Goal: Information Seeking & Learning: Learn about a topic

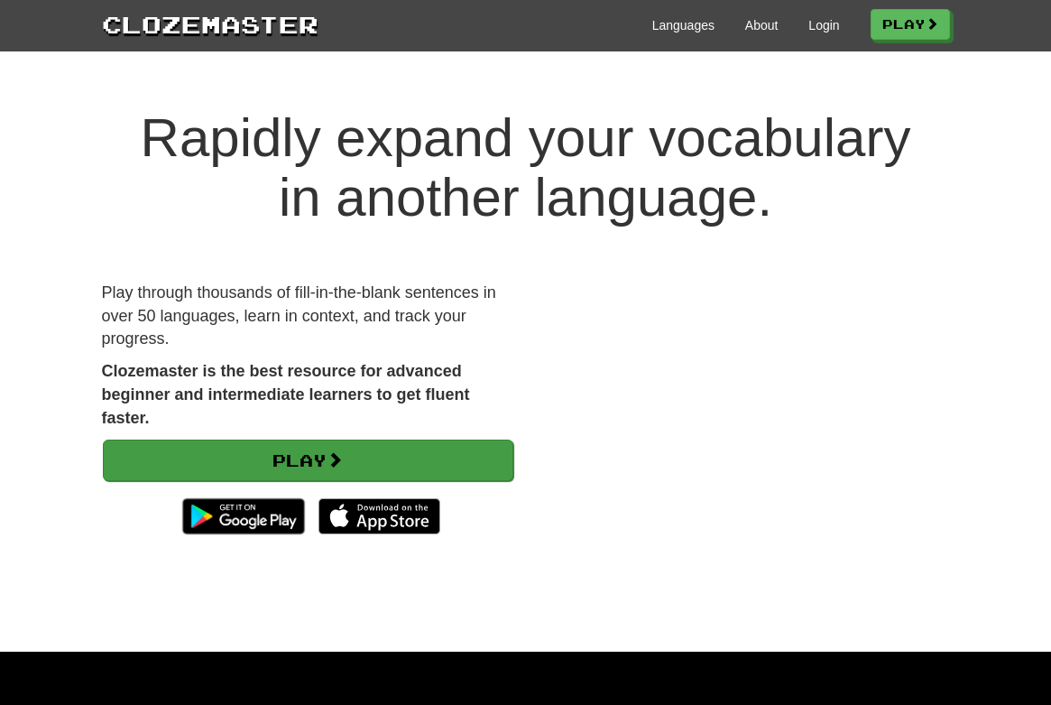
click at [340, 459] on span at bounding box center [335, 459] width 16 height 16
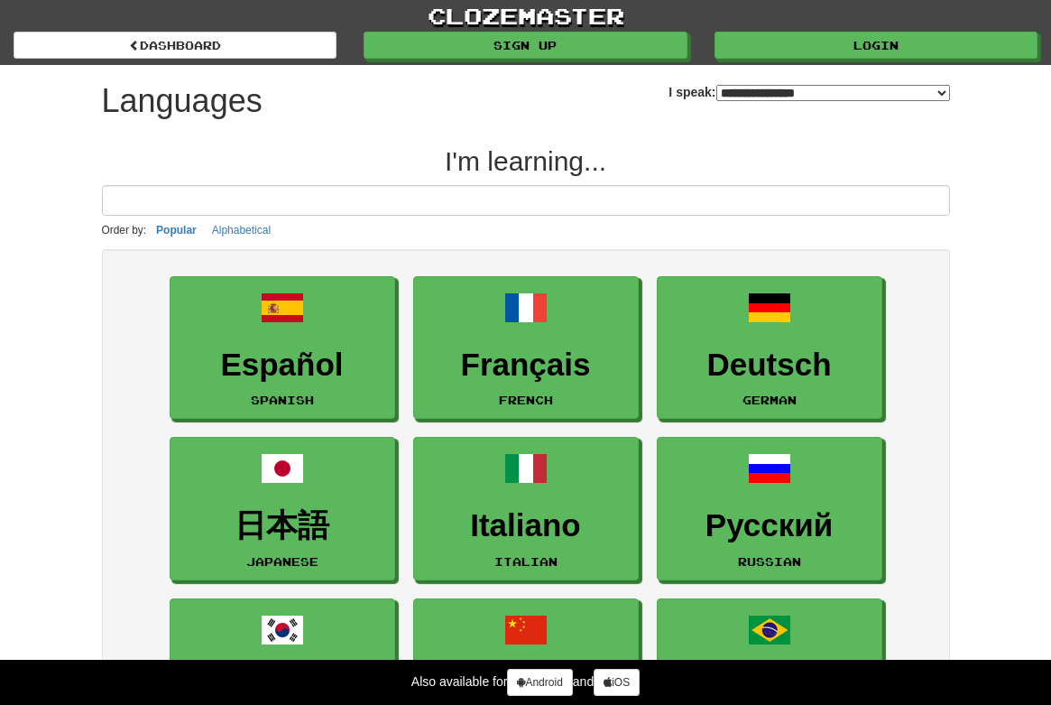
select select "*******"
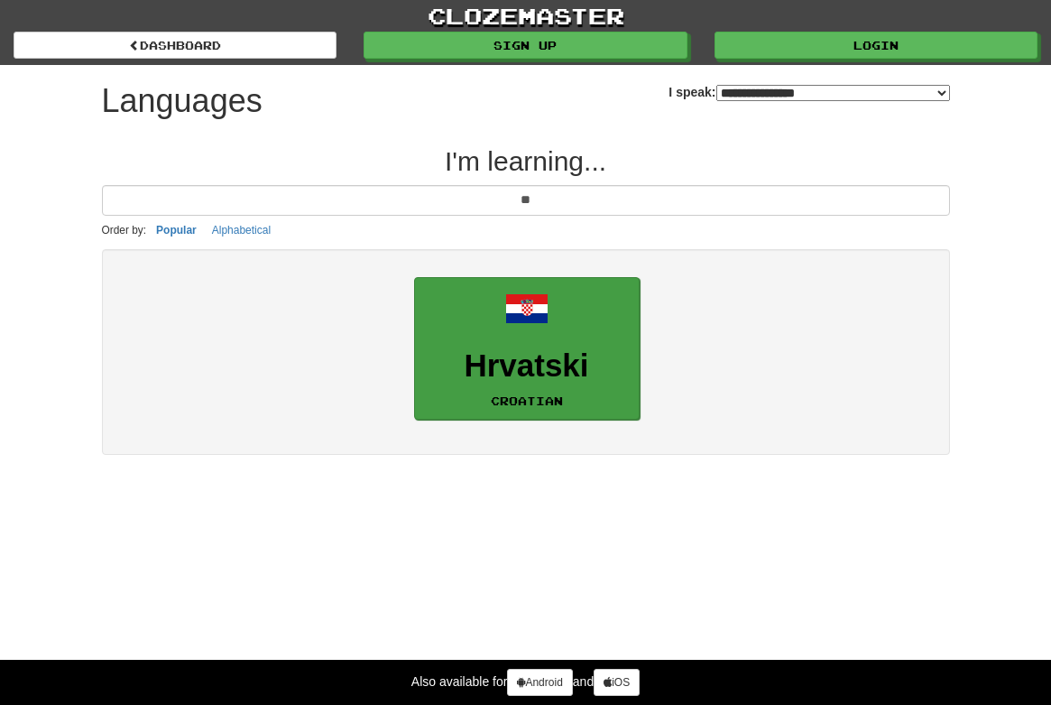
type input "**"
click at [509, 358] on h3 "Hrvatski" at bounding box center [527, 365] width 206 height 35
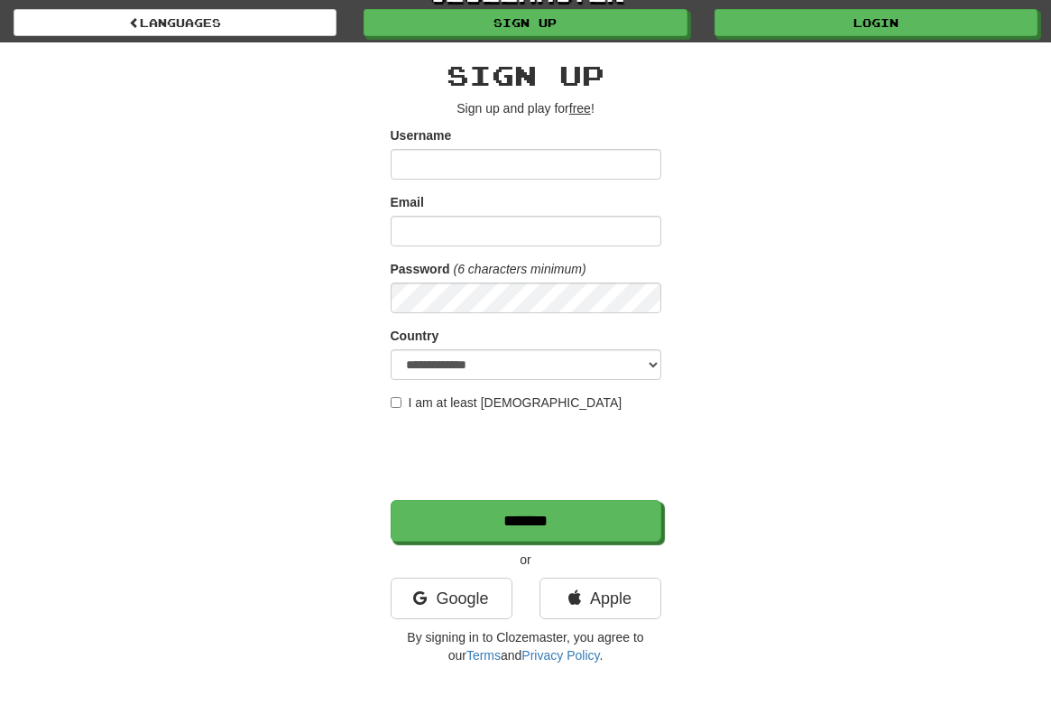
scroll to position [74, 0]
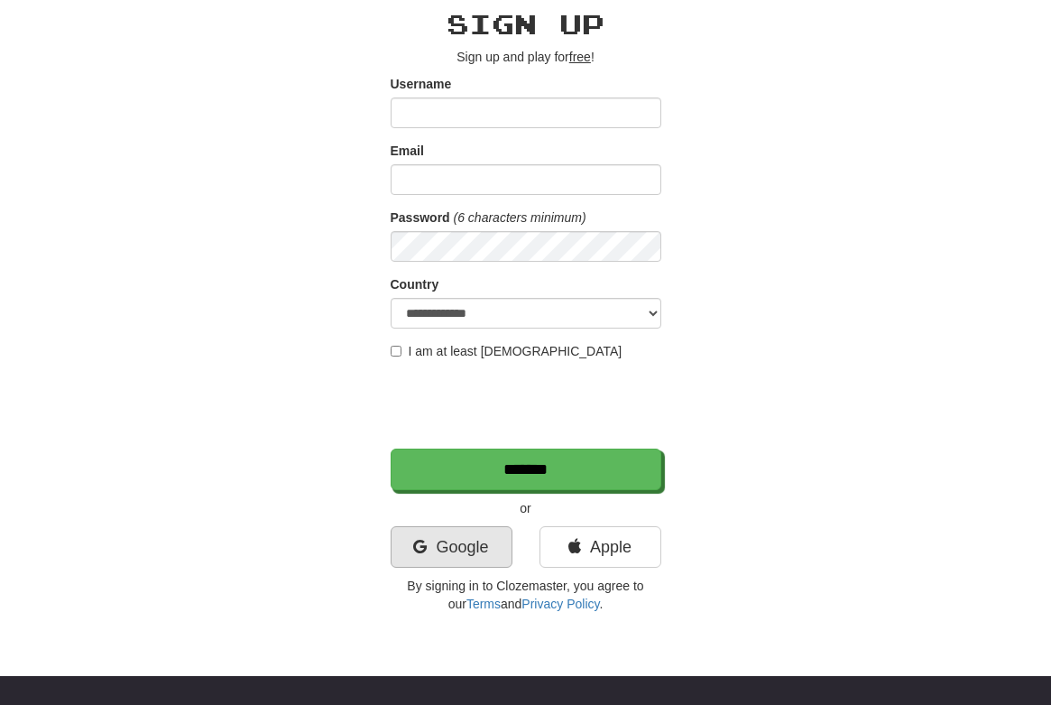
click at [440, 547] on link "Google" at bounding box center [452, 547] width 122 height 42
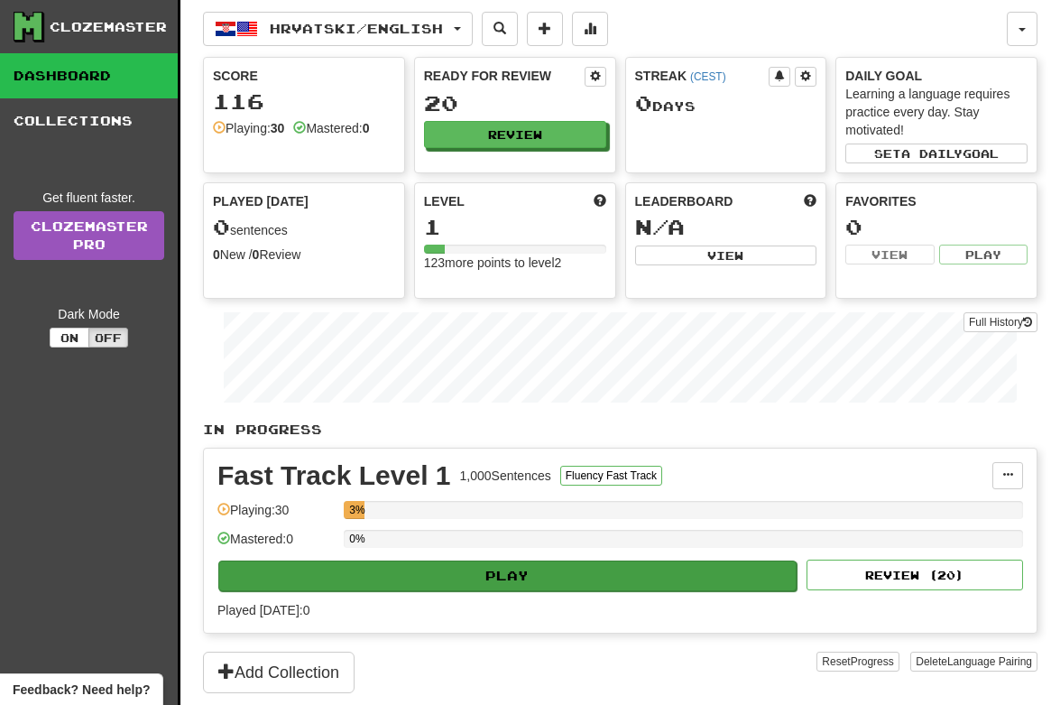
click at [515, 567] on button "Play" at bounding box center [507, 575] width 578 height 31
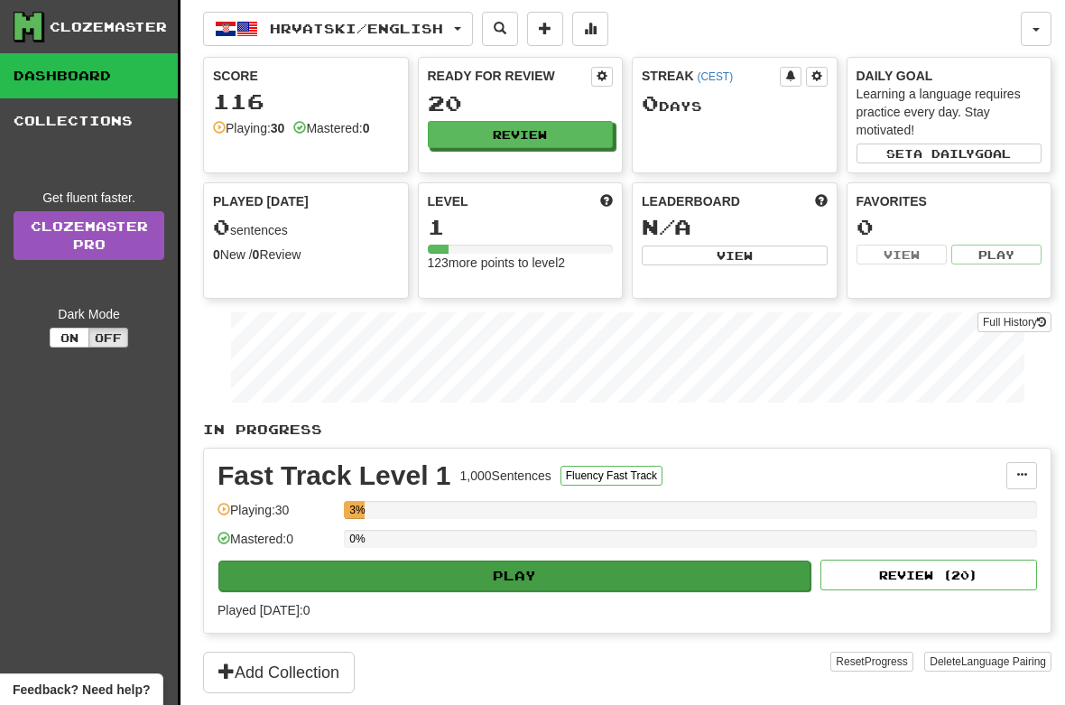
select select "**"
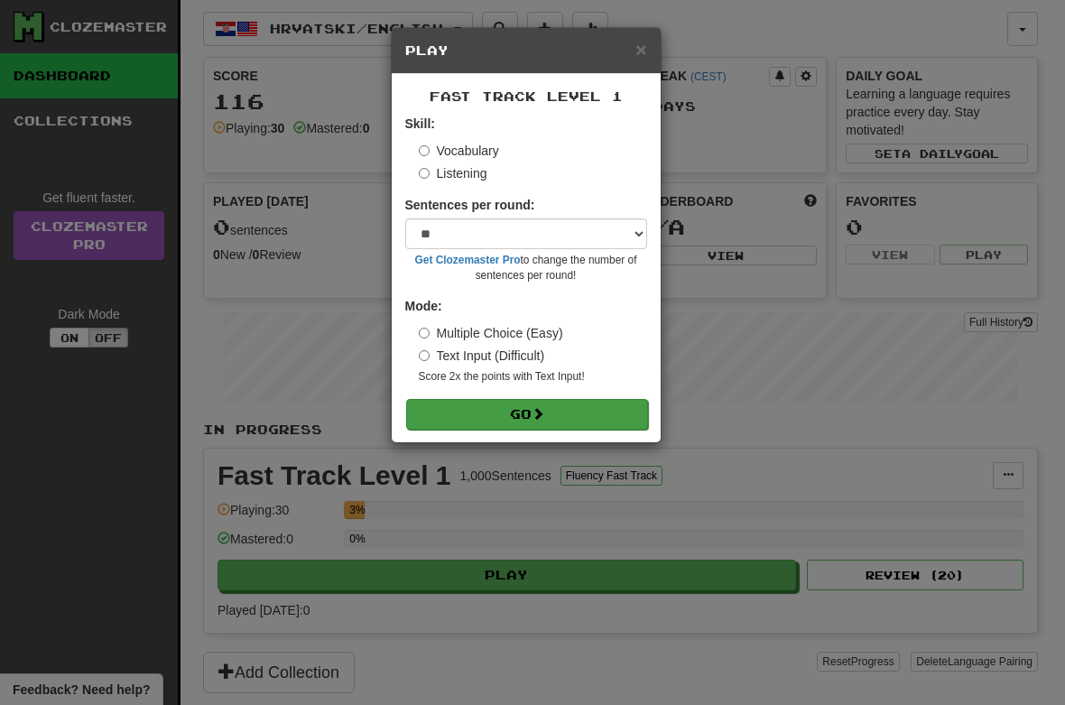
click at [534, 407] on button "Go" at bounding box center [527, 414] width 242 height 31
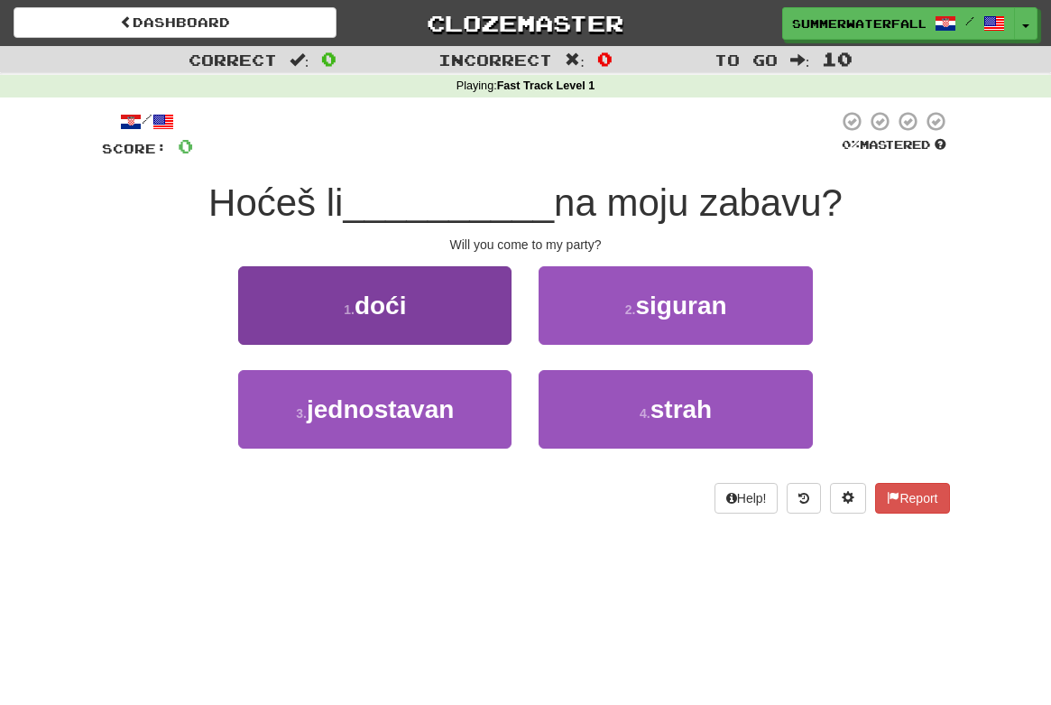
click at [453, 308] on button "1 . doći" at bounding box center [374, 305] width 273 height 79
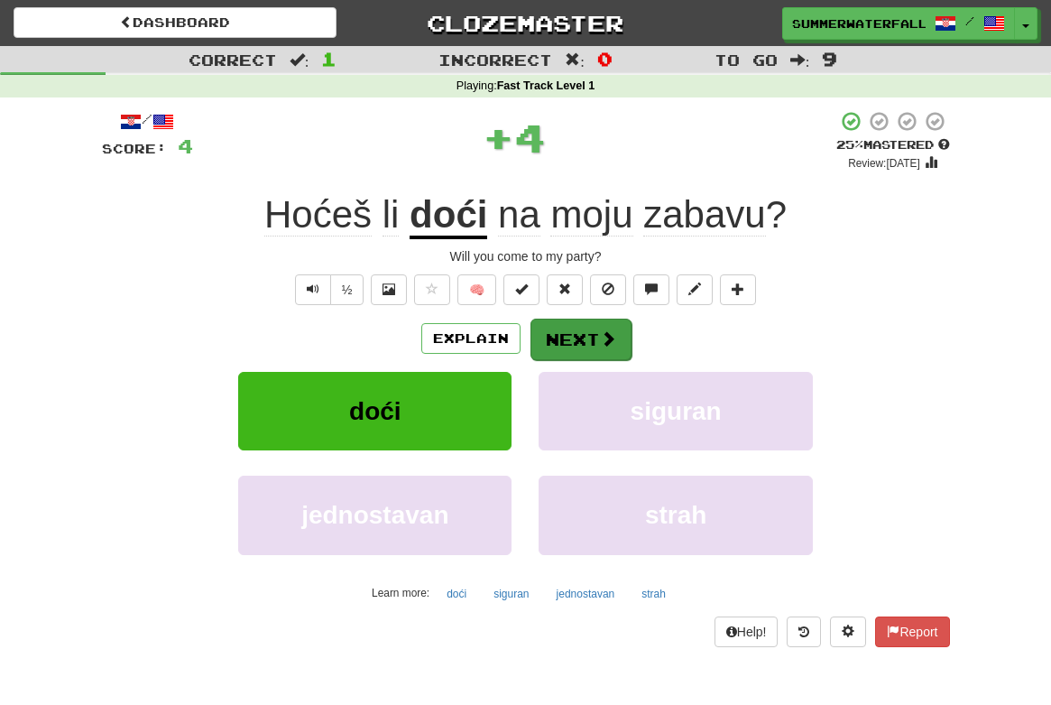
click at [605, 340] on span at bounding box center [608, 338] width 16 height 16
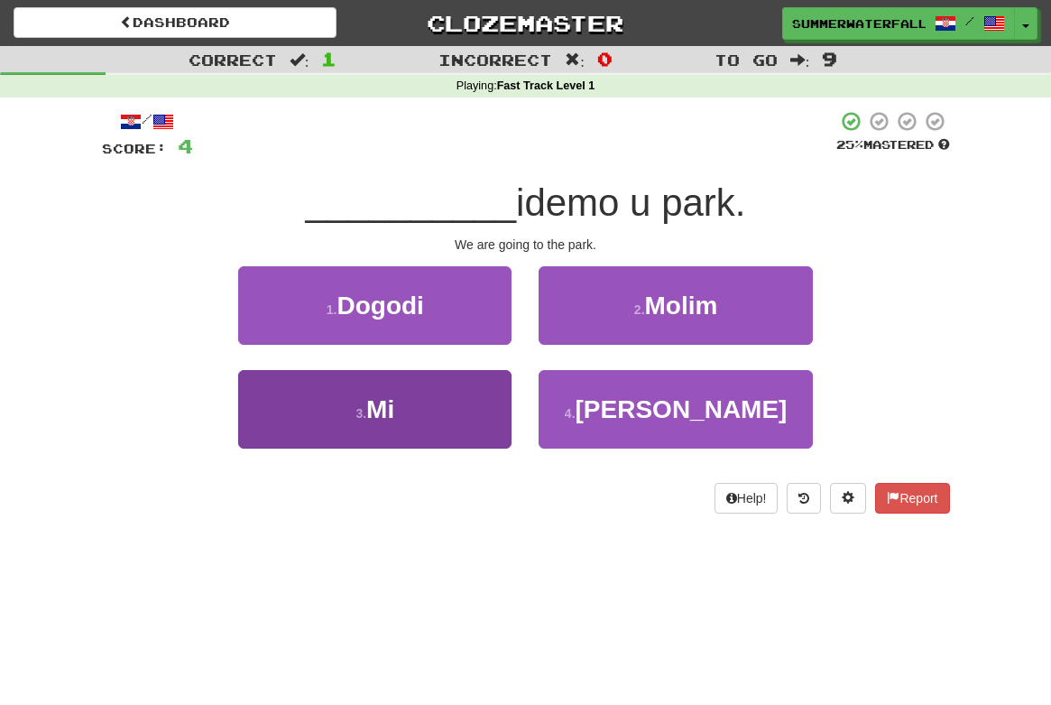
click at [401, 414] on button "3 . Mi" at bounding box center [374, 409] width 273 height 79
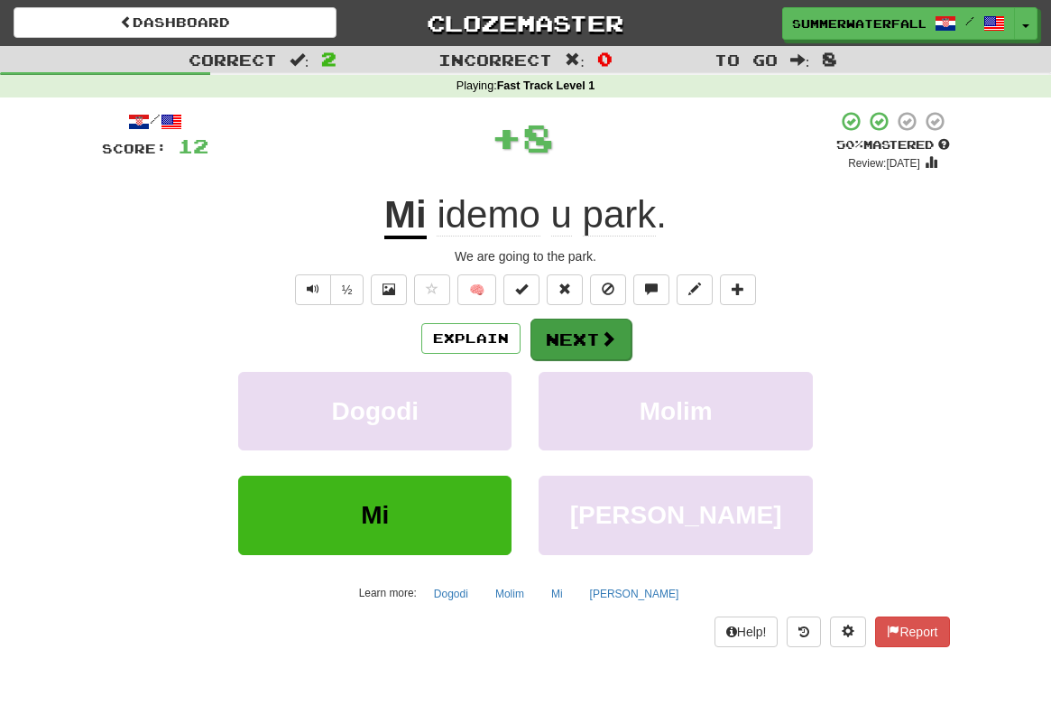
click at [588, 338] on button "Next" at bounding box center [581, 340] width 101 height 42
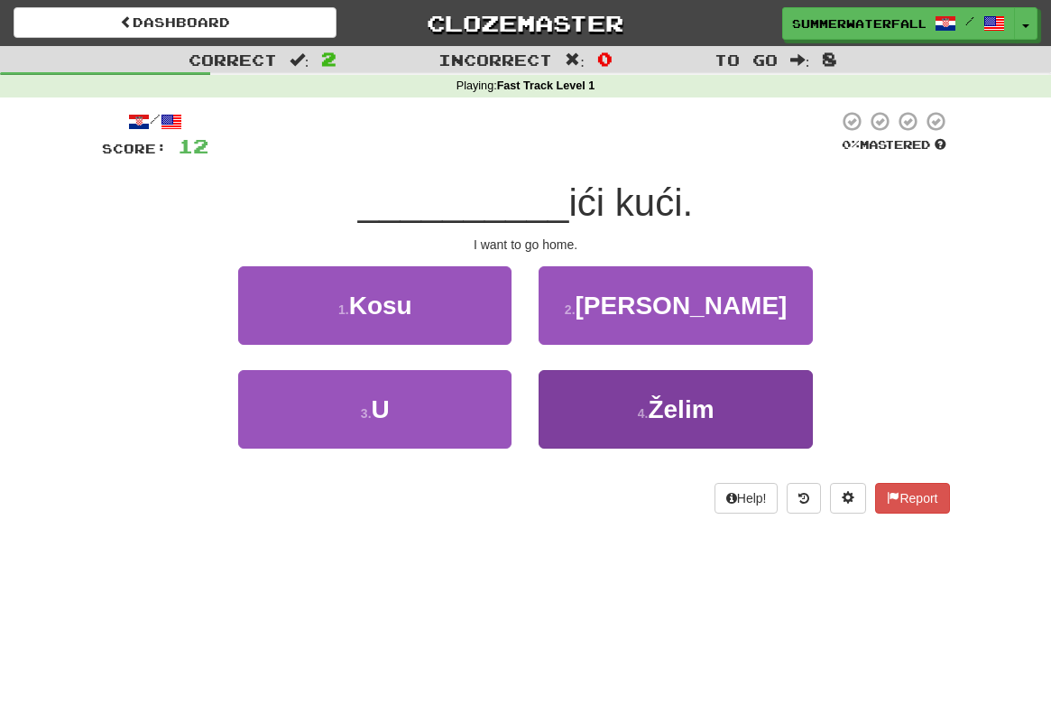
click at [694, 412] on span "Želim" at bounding box center [681, 409] width 66 height 28
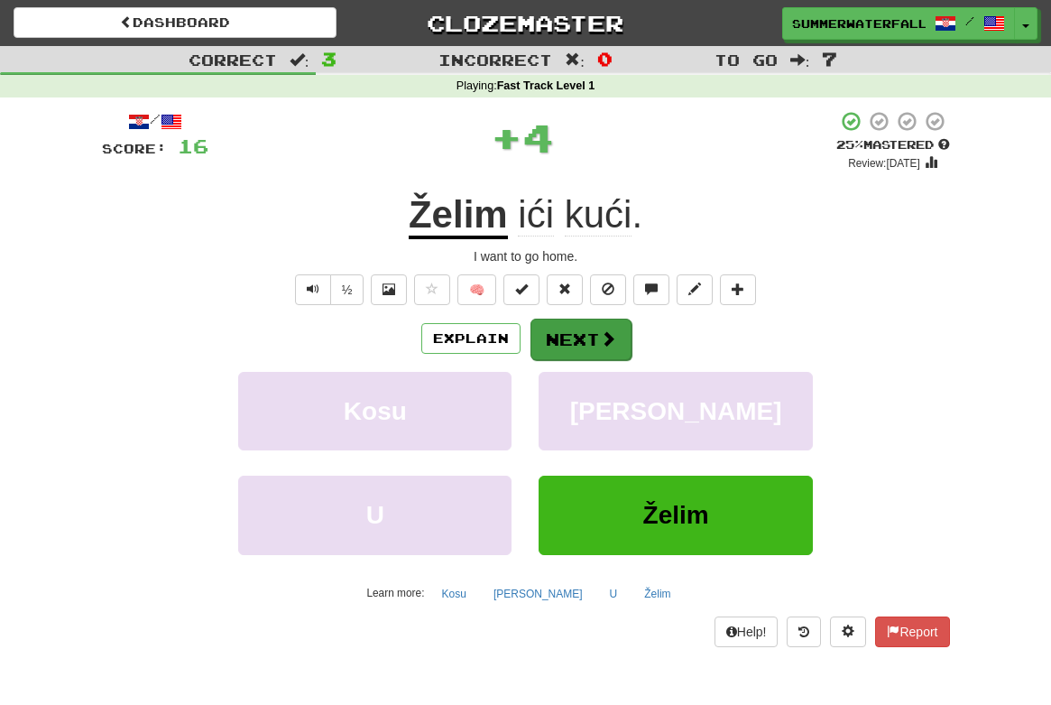
click at [600, 343] on span at bounding box center [608, 338] width 16 height 16
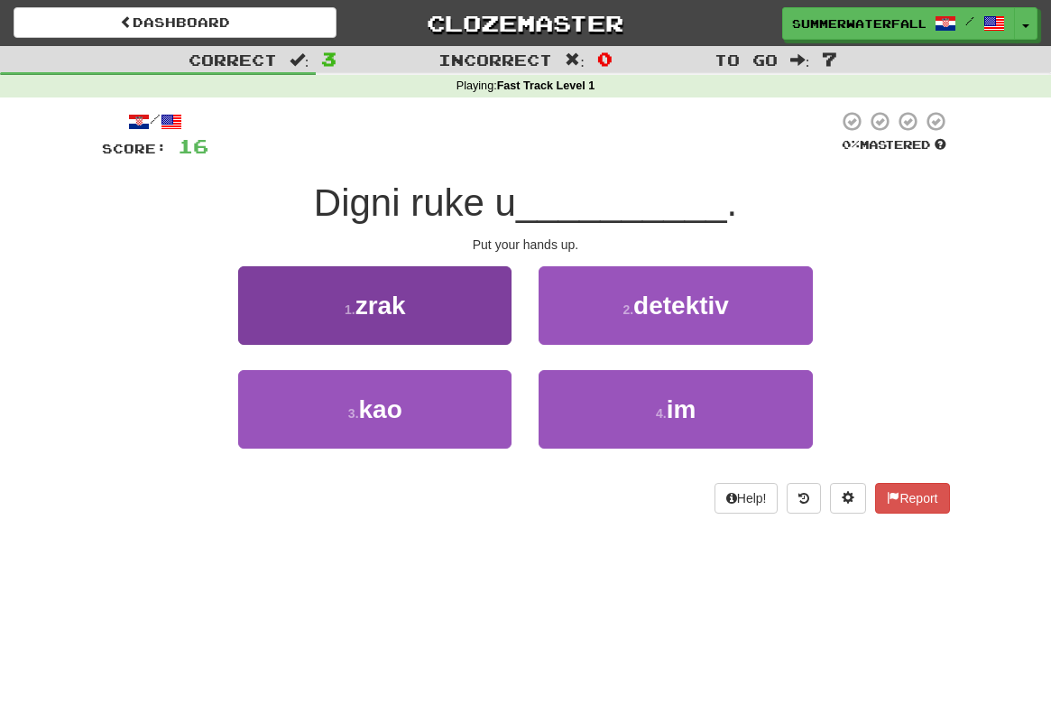
click at [455, 317] on button "1 . zrak" at bounding box center [374, 305] width 273 height 79
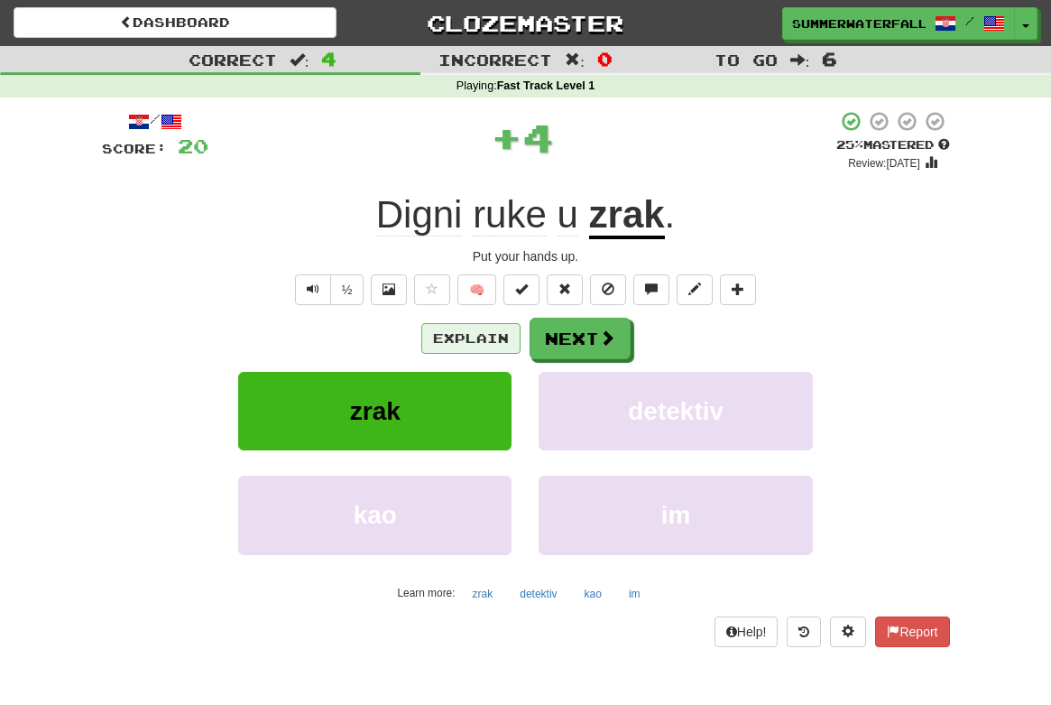
click at [469, 339] on button "Explain" at bounding box center [470, 338] width 99 height 31
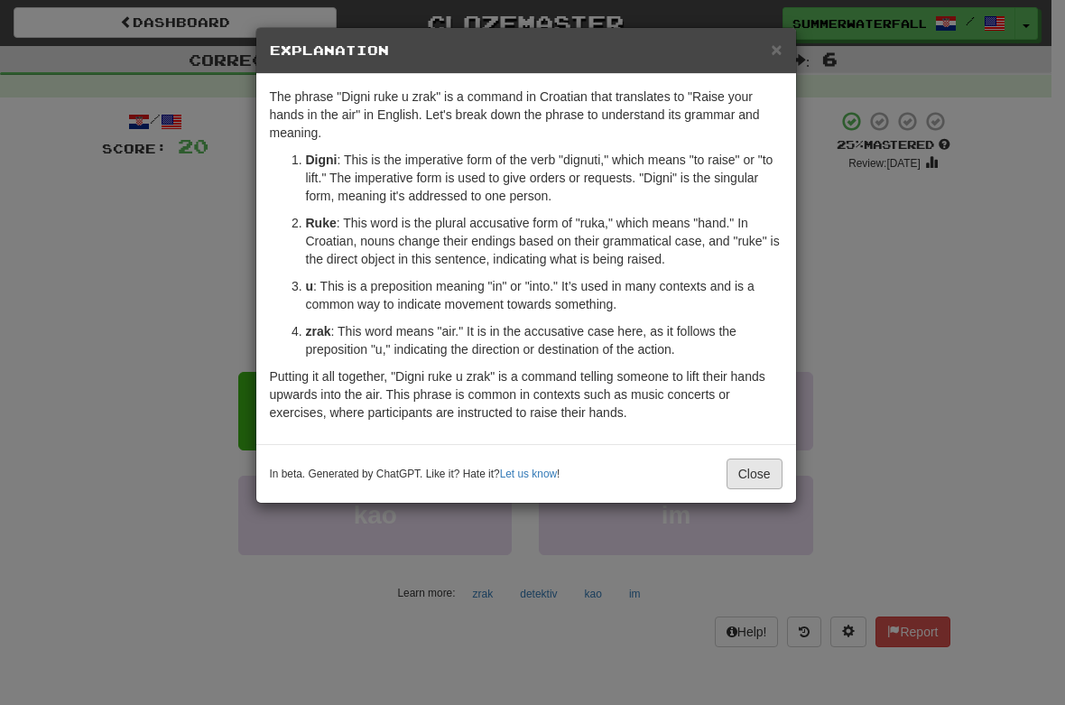
click at [752, 474] on button "Close" at bounding box center [754, 473] width 56 height 31
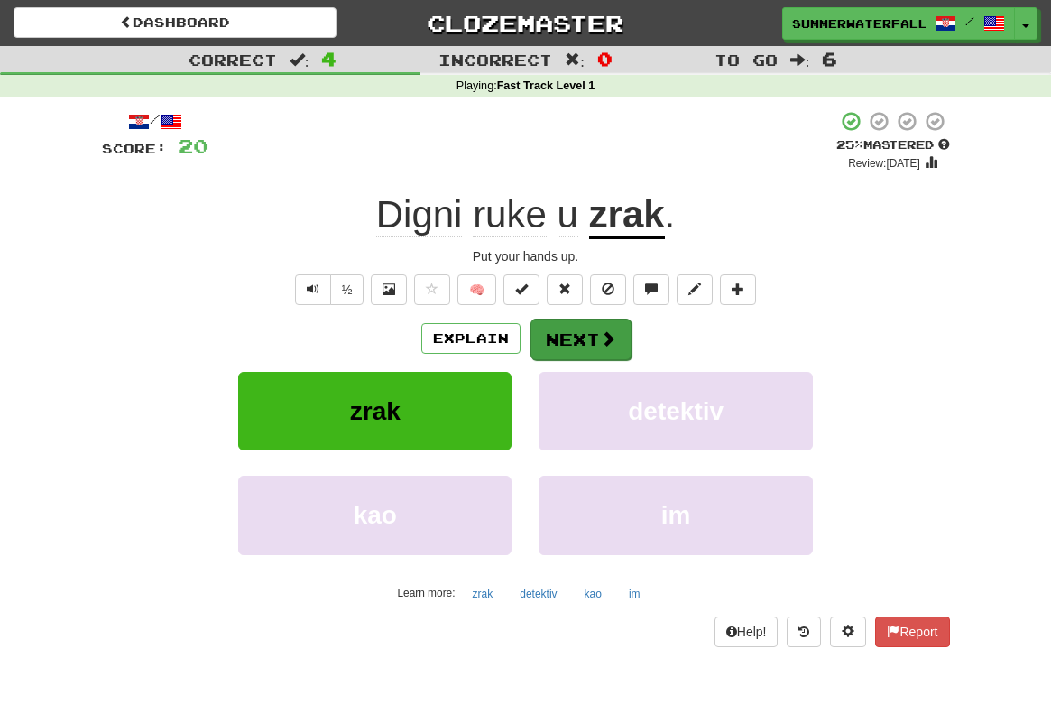
click at [577, 337] on button "Next" at bounding box center [581, 340] width 101 height 42
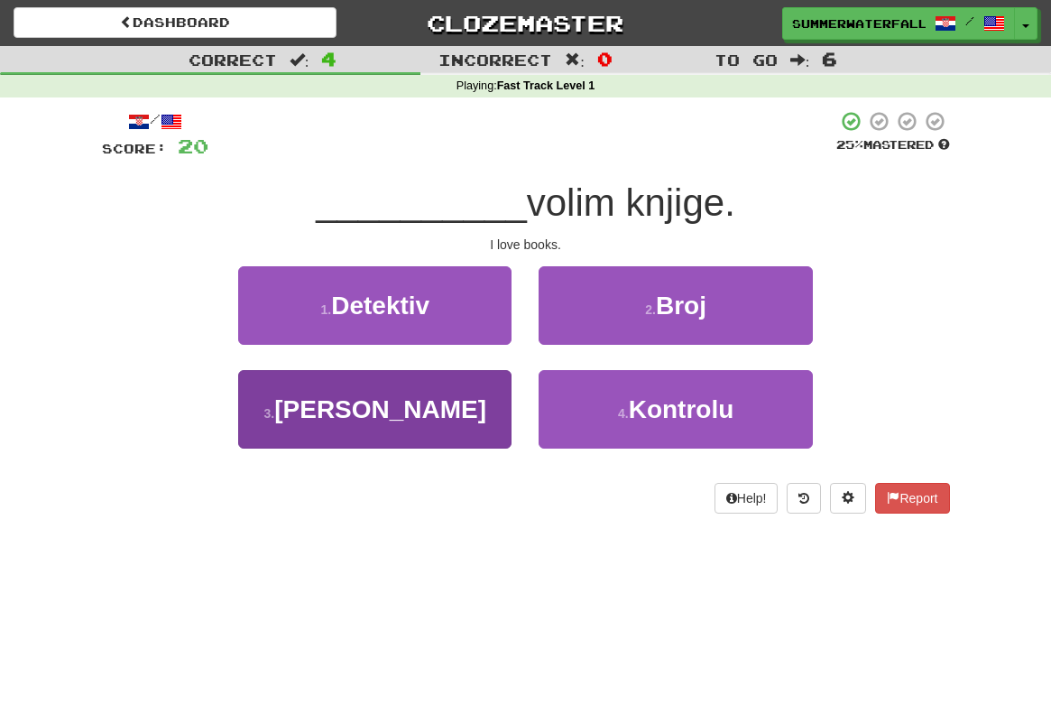
click at [439, 406] on button "3 . Ja" at bounding box center [374, 409] width 273 height 79
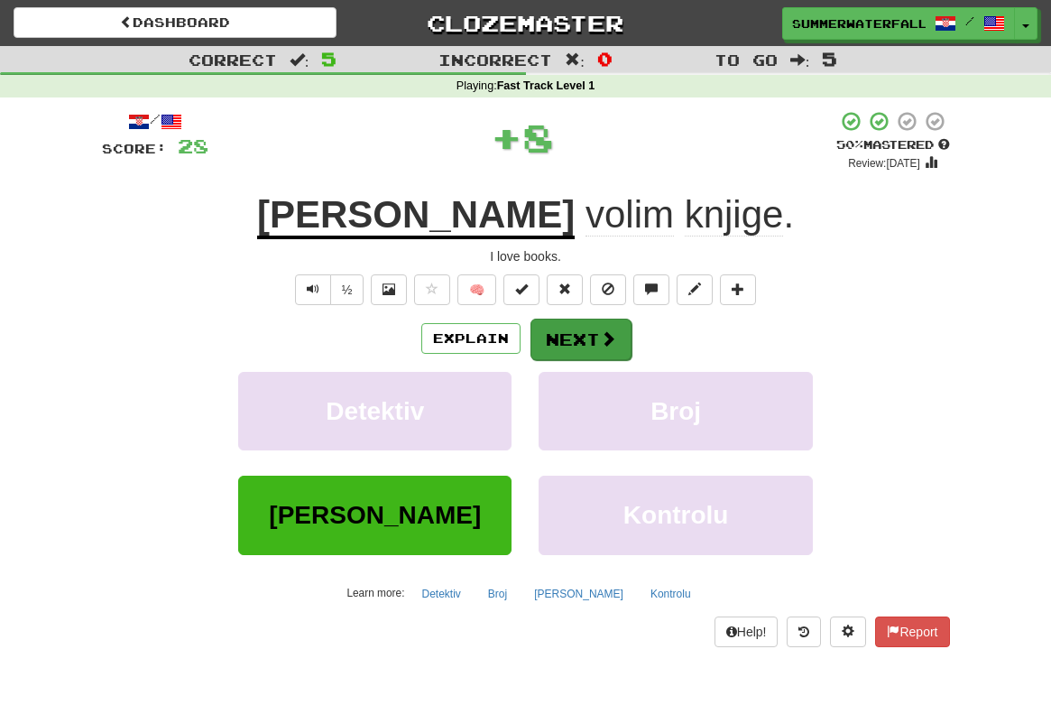
click at [590, 330] on button "Next" at bounding box center [581, 340] width 101 height 42
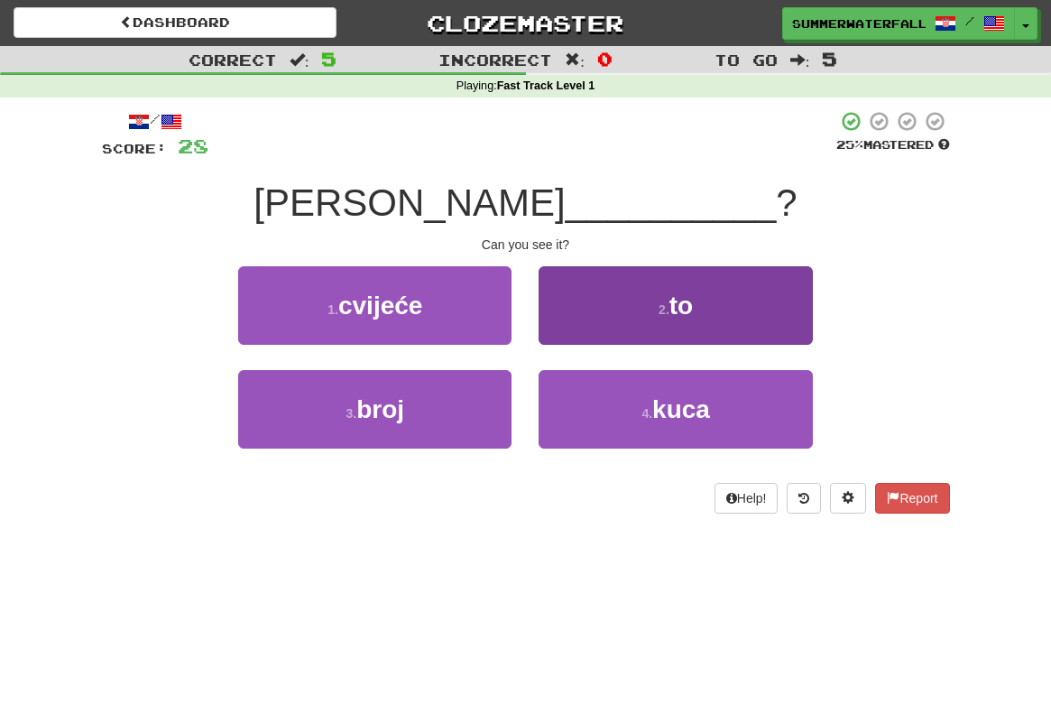
click at [761, 288] on button "2 . to" at bounding box center [675, 305] width 273 height 79
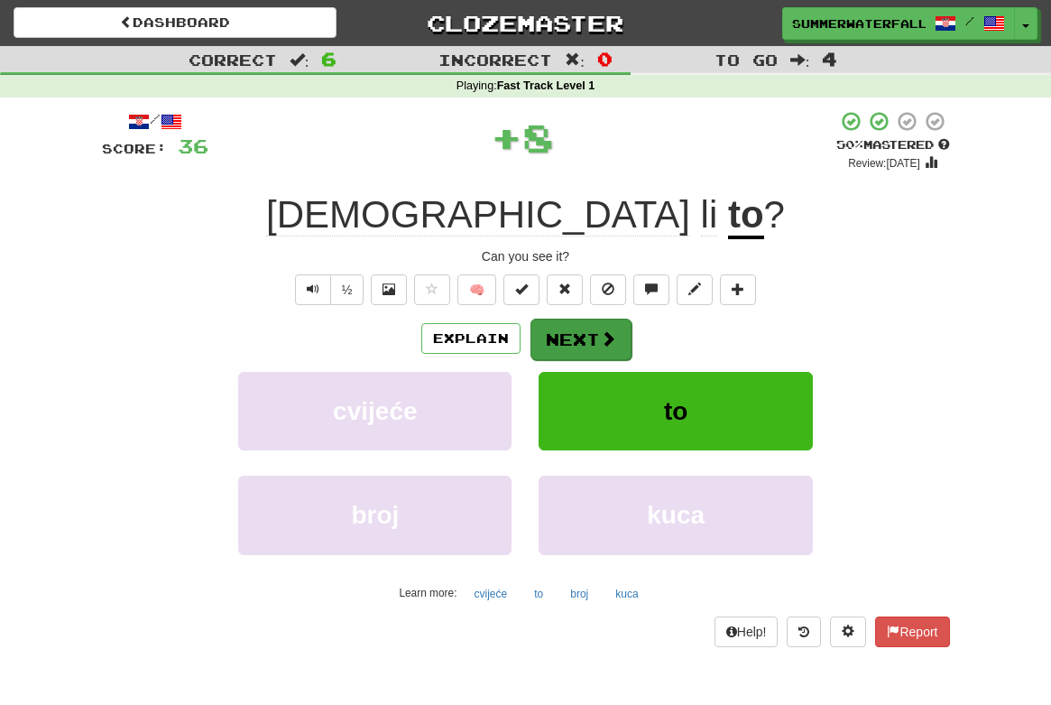
click at [597, 339] on button "Next" at bounding box center [581, 340] width 101 height 42
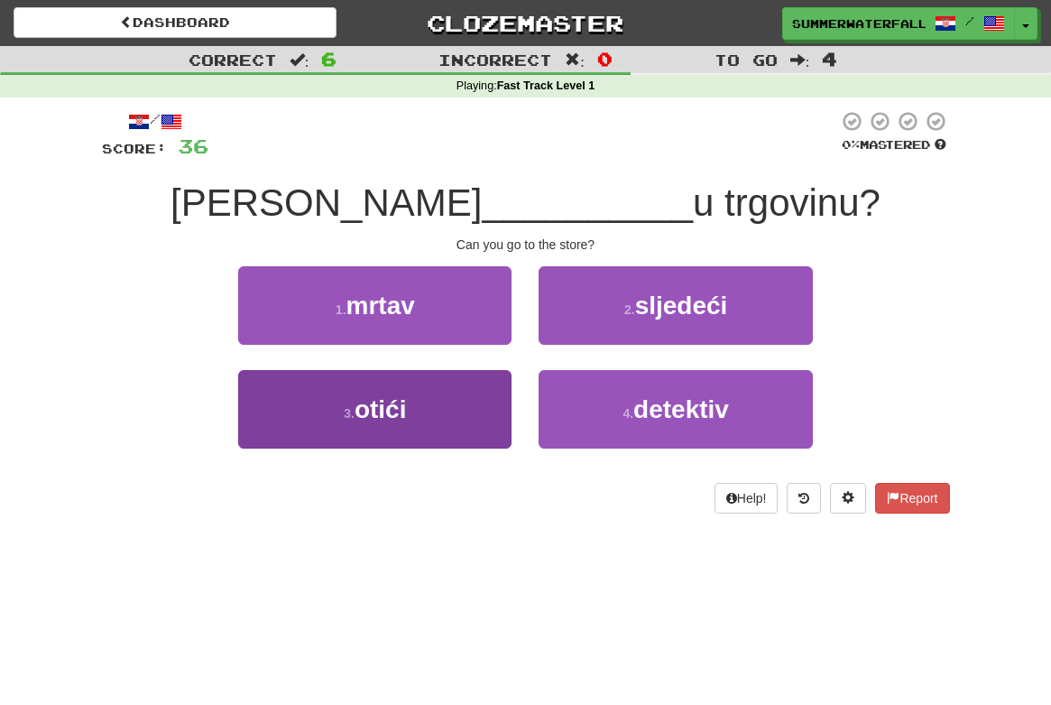
click at [422, 410] on button "3 . otići" at bounding box center [374, 409] width 273 height 79
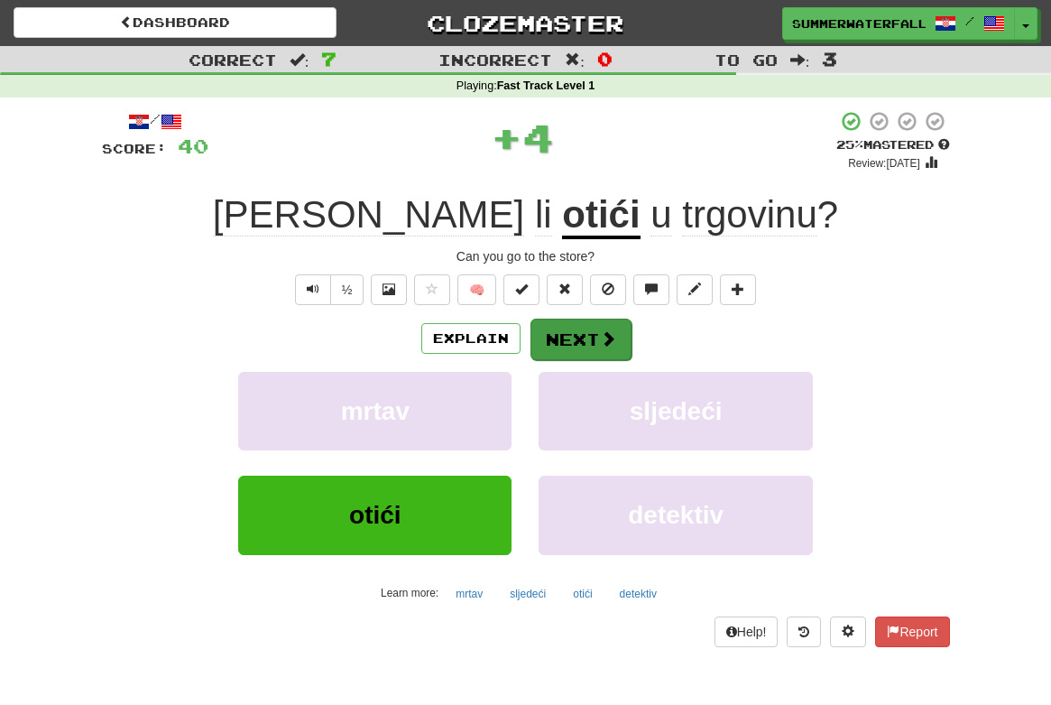
click at [574, 335] on button "Next" at bounding box center [581, 340] width 101 height 42
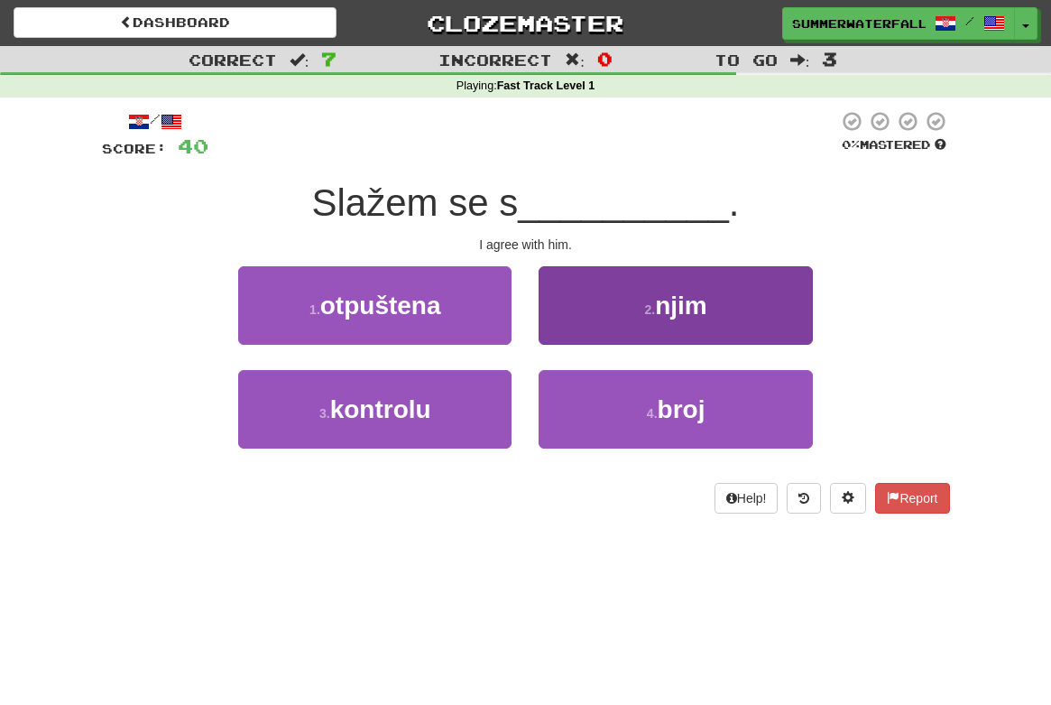
click at [698, 306] on span "njim" at bounding box center [681, 305] width 52 height 28
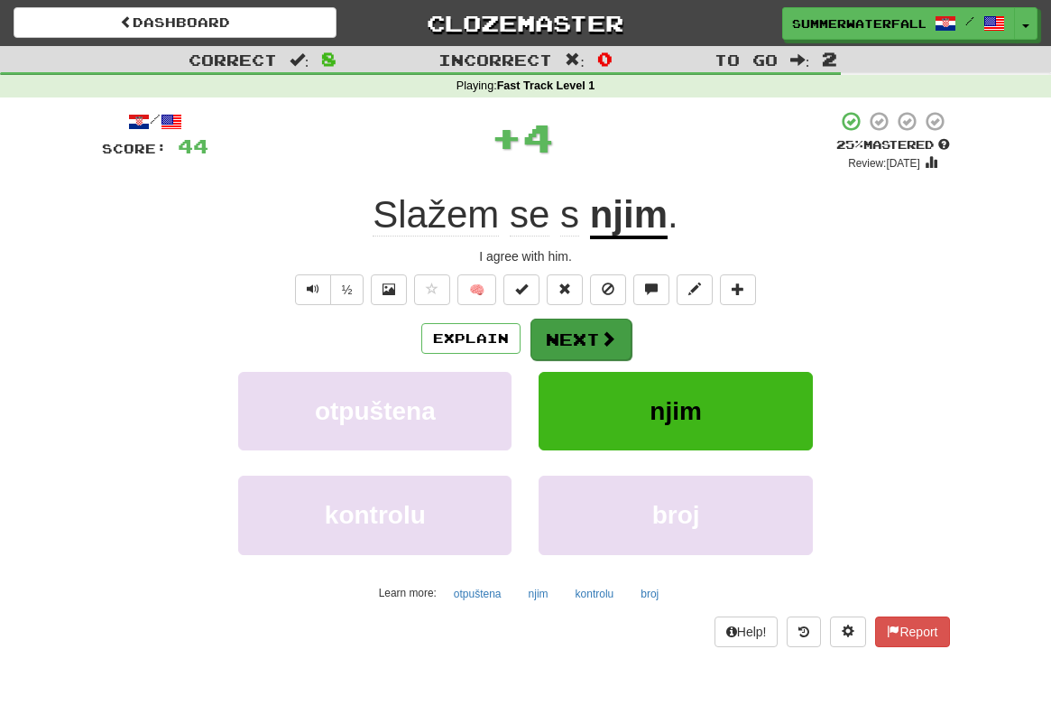
click at [592, 336] on button "Next" at bounding box center [581, 340] width 101 height 42
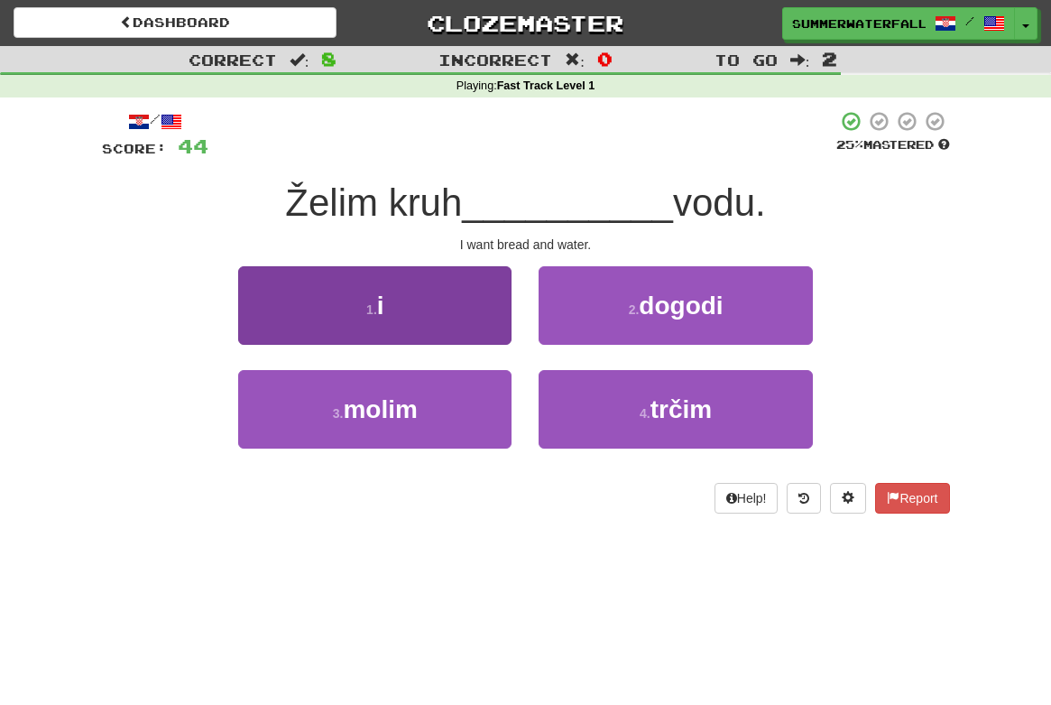
click at [467, 313] on button "1 . i" at bounding box center [374, 305] width 273 height 79
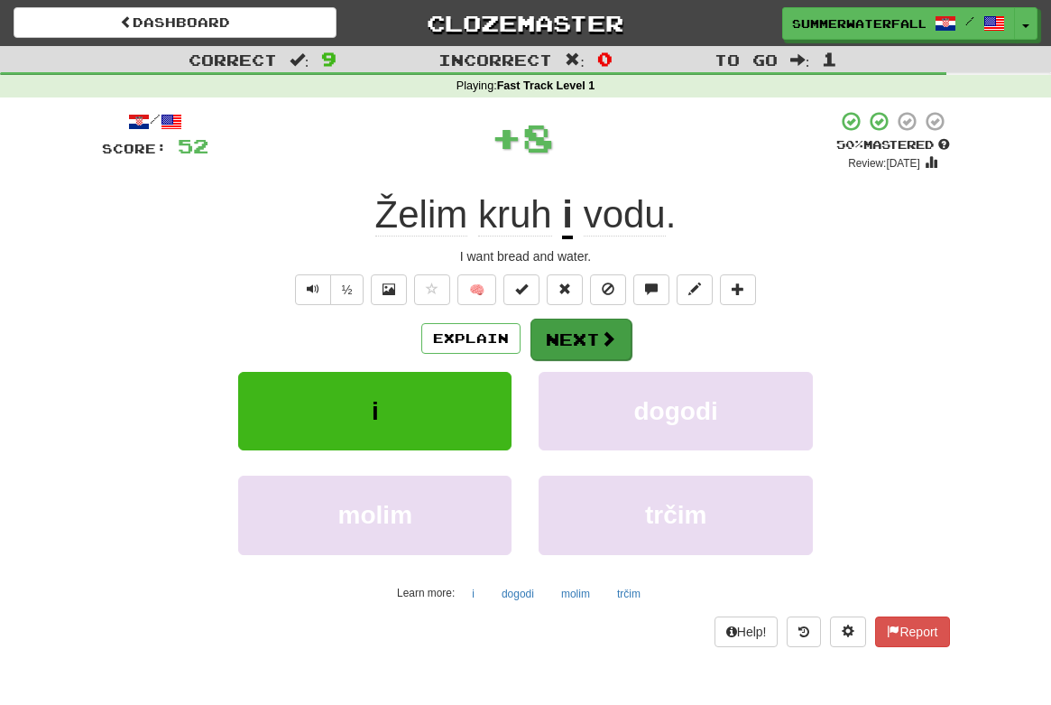
click at [587, 337] on button "Next" at bounding box center [581, 340] width 101 height 42
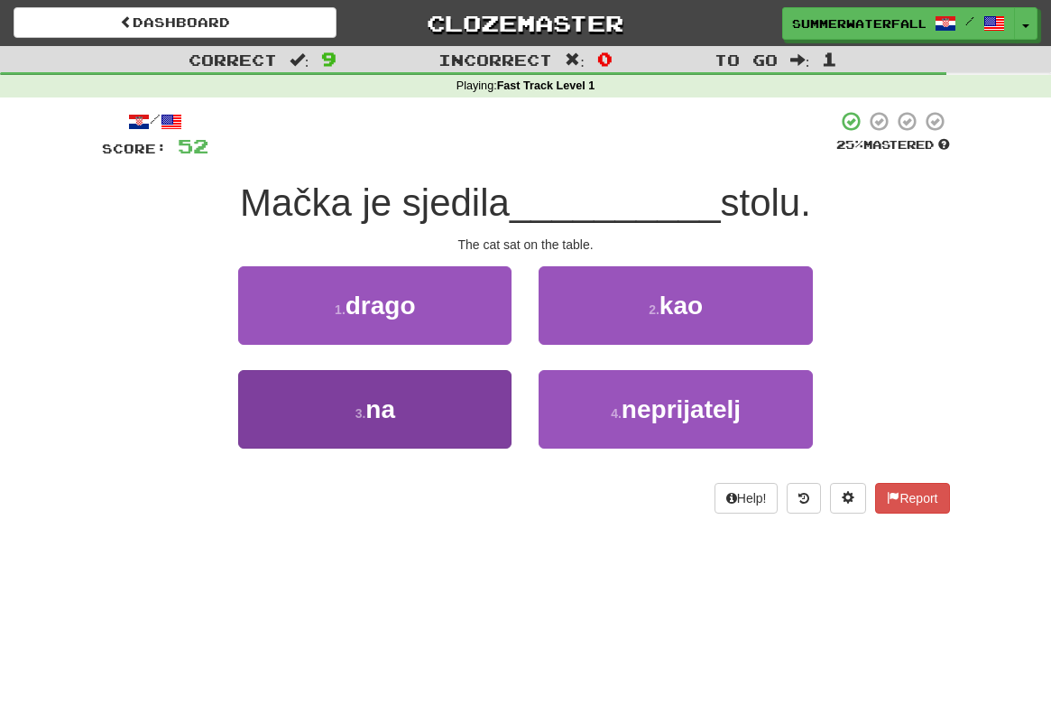
click at [424, 415] on button "3 . na" at bounding box center [374, 409] width 273 height 79
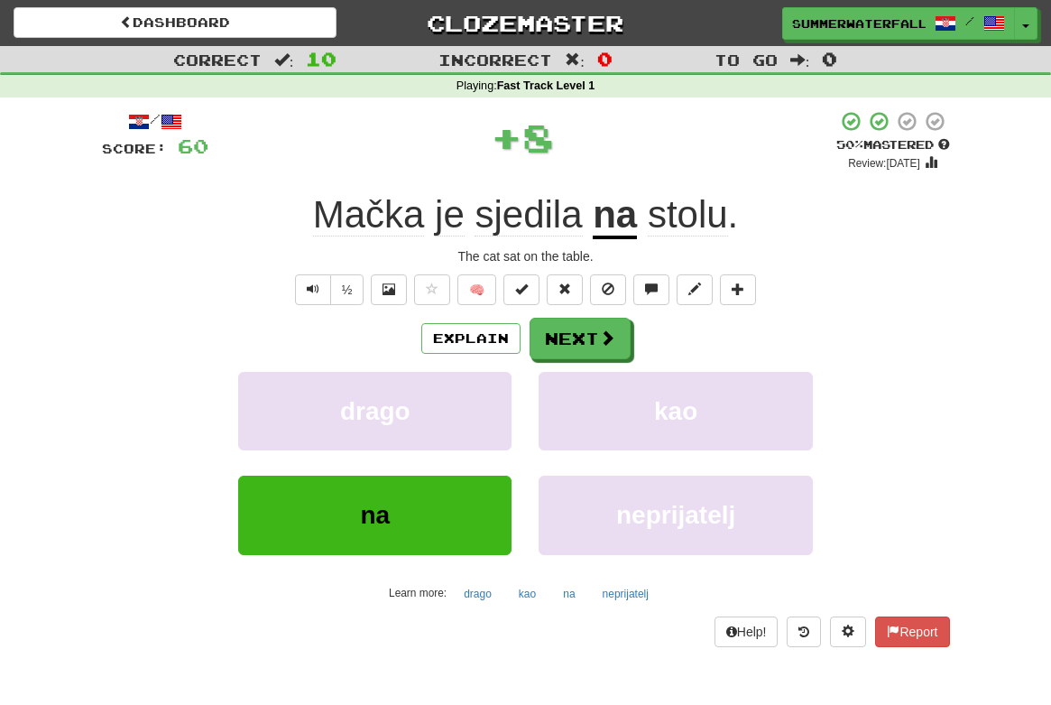
click at [578, 338] on button "Next" at bounding box center [580, 339] width 101 height 42
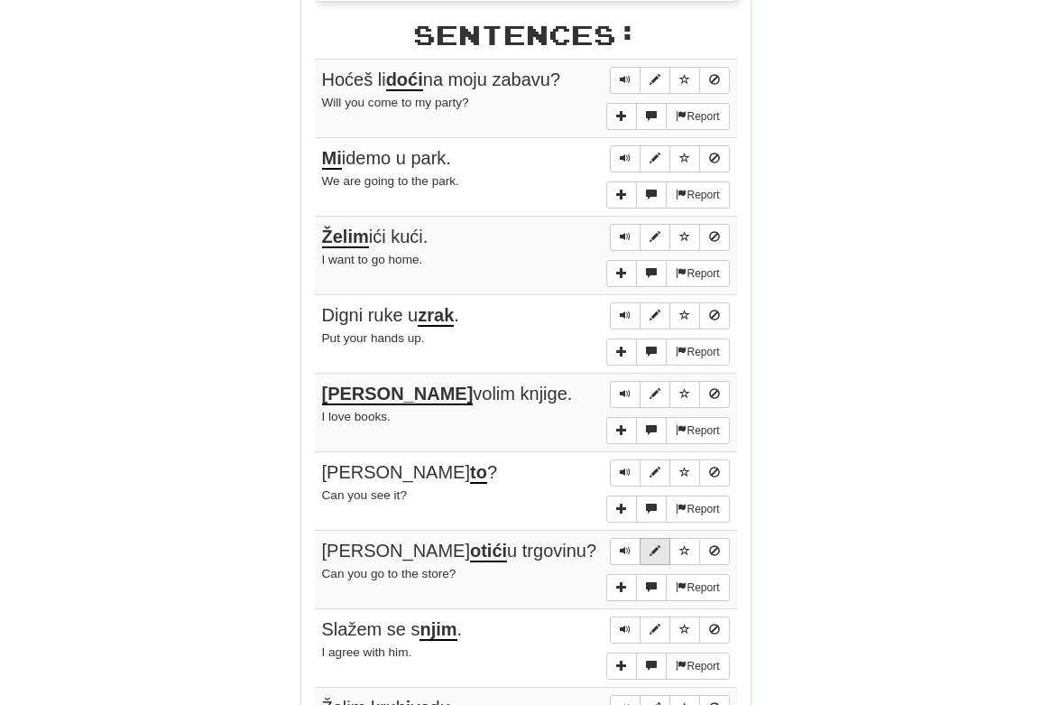
scroll to position [1343, 0]
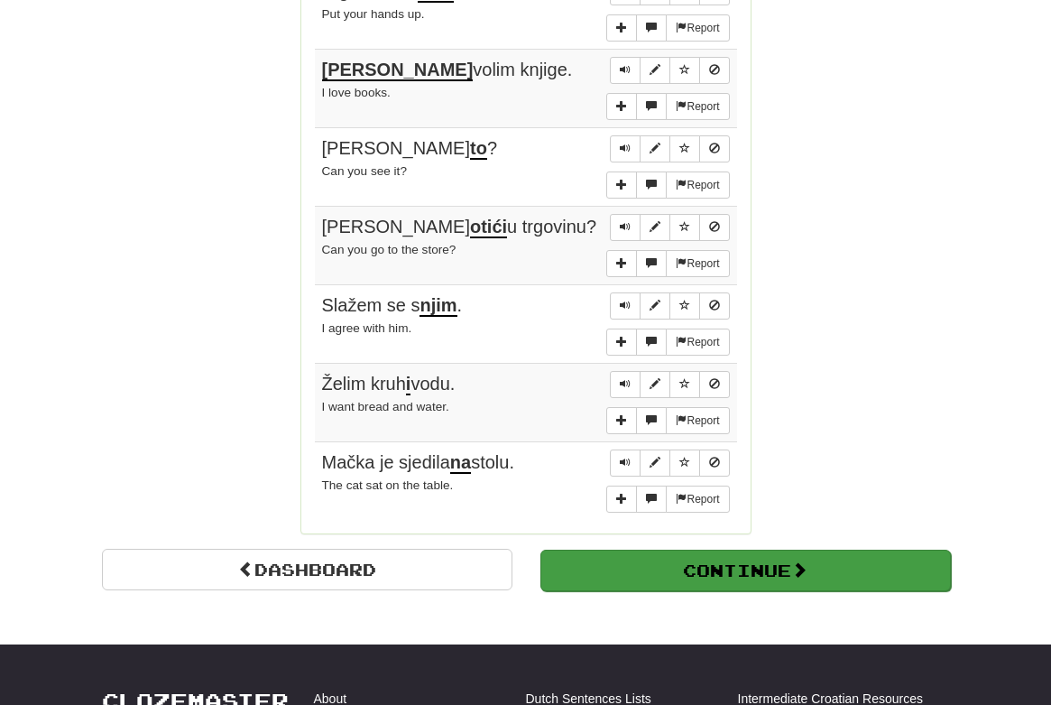
click at [697, 550] on button "Continue" at bounding box center [746, 571] width 411 height 42
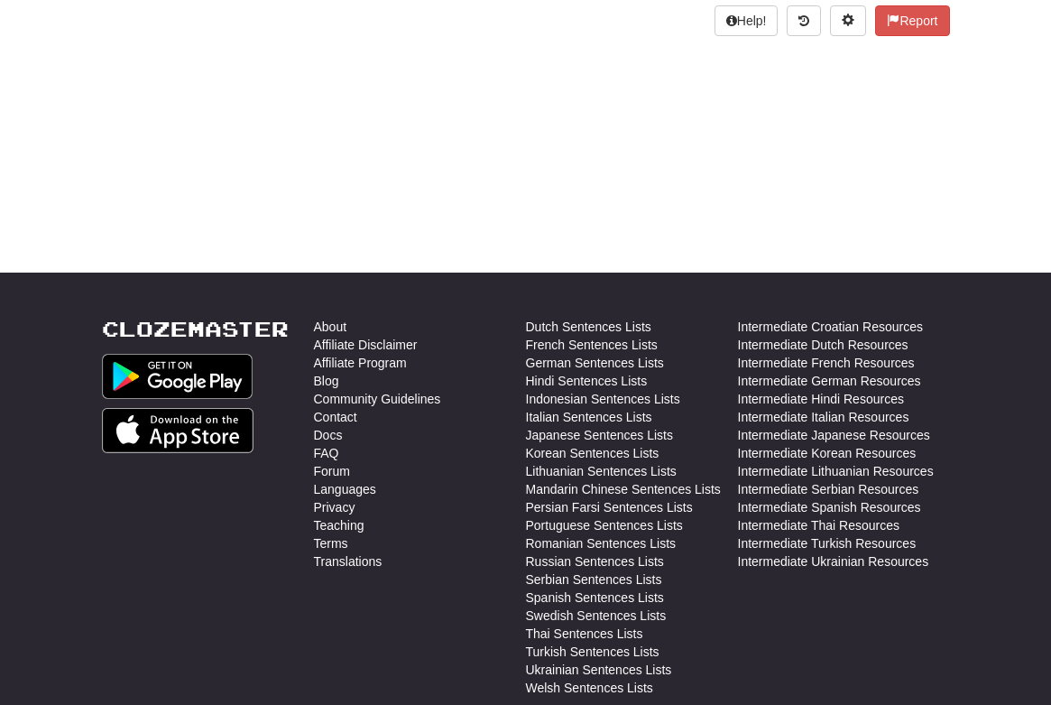
scroll to position [0, 0]
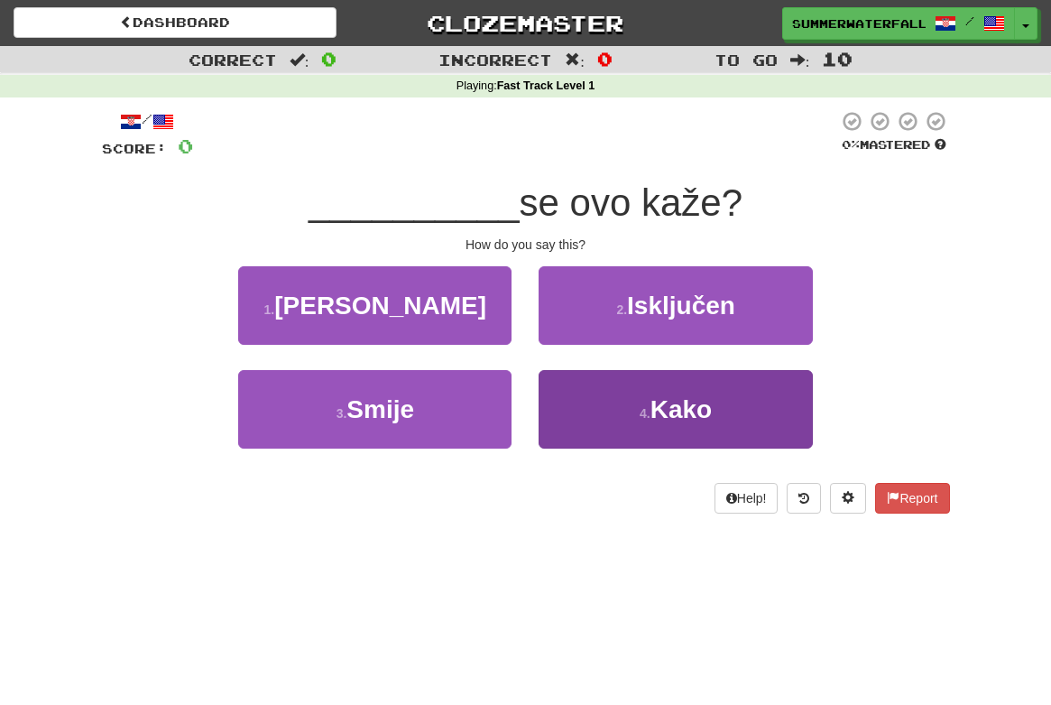
click at [671, 405] on span "Kako" at bounding box center [681, 409] width 61 height 28
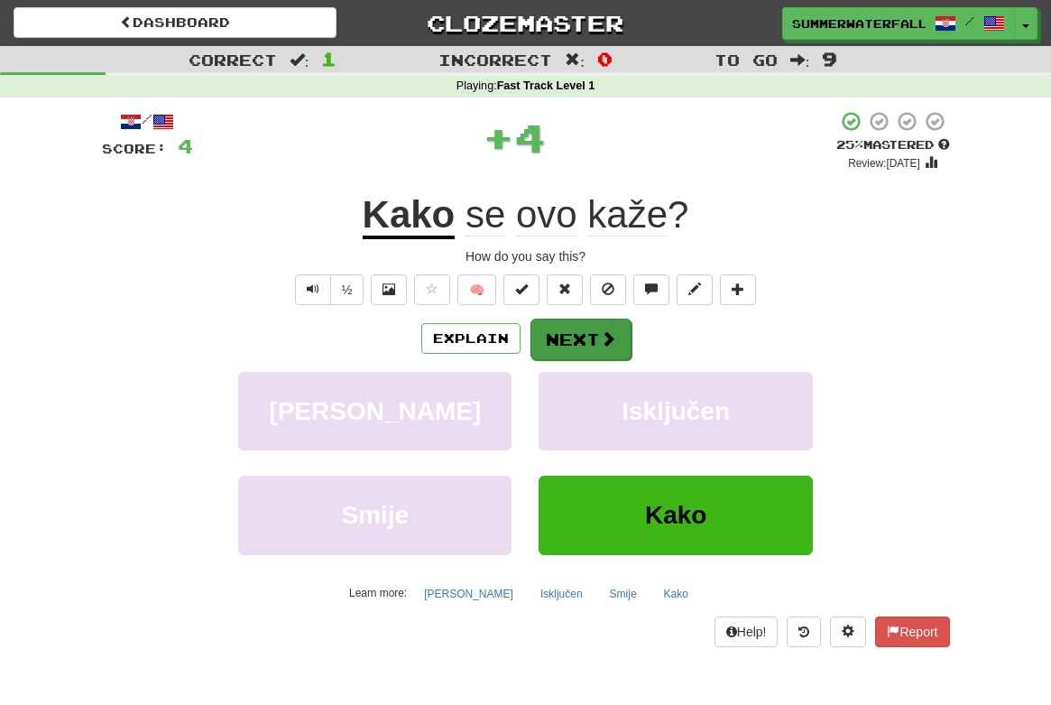
click at [582, 336] on button "Next" at bounding box center [581, 340] width 101 height 42
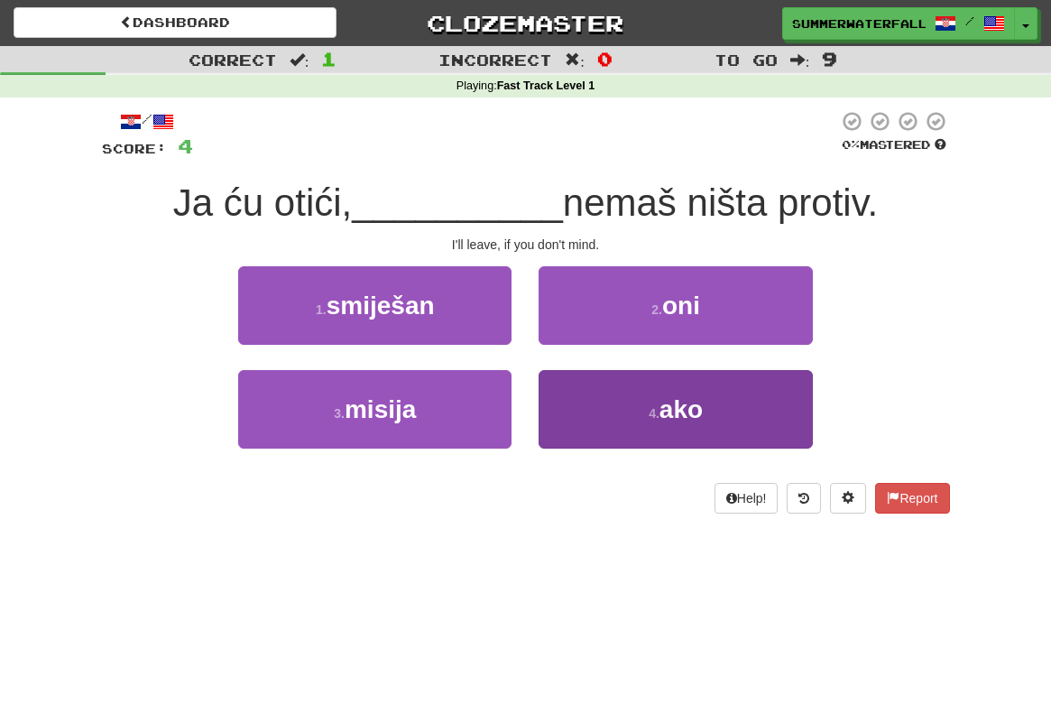
click at [708, 411] on button "4 . ako" at bounding box center [675, 409] width 273 height 79
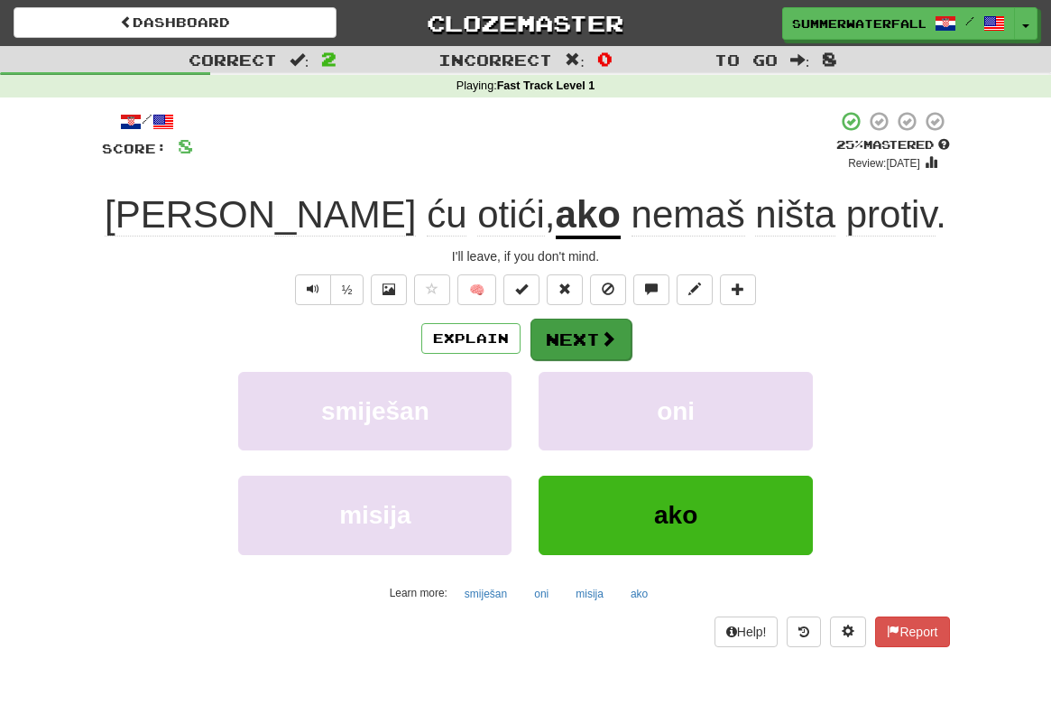
click at [549, 333] on button "Next" at bounding box center [581, 340] width 101 height 42
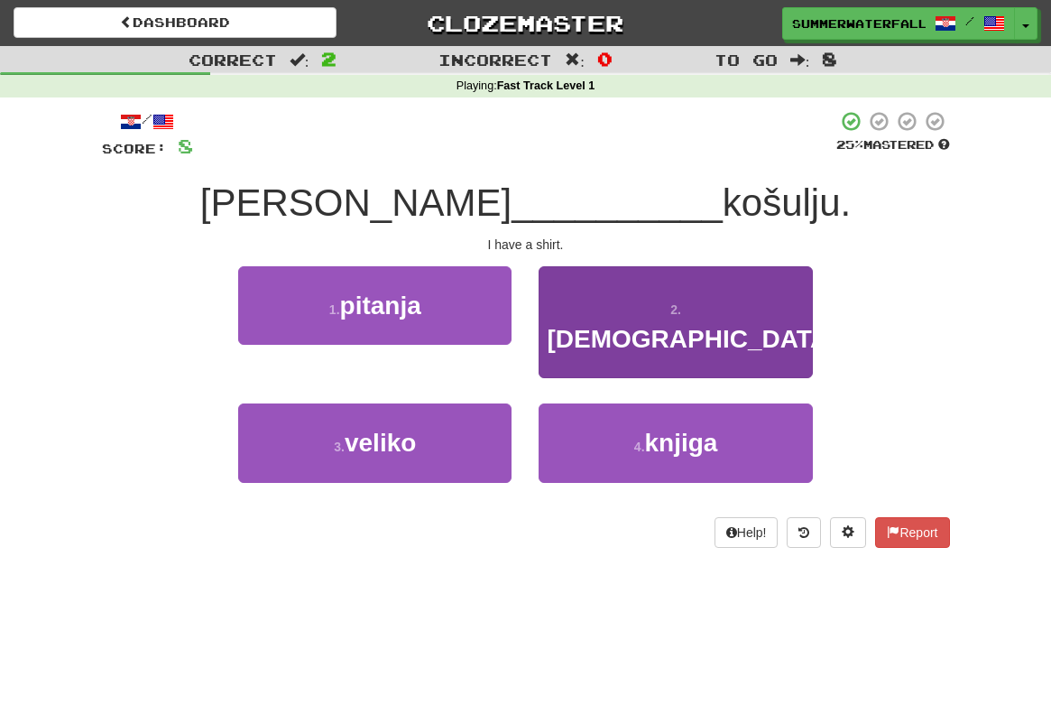
click at [696, 325] on span "imam" at bounding box center [692, 339] width 290 height 28
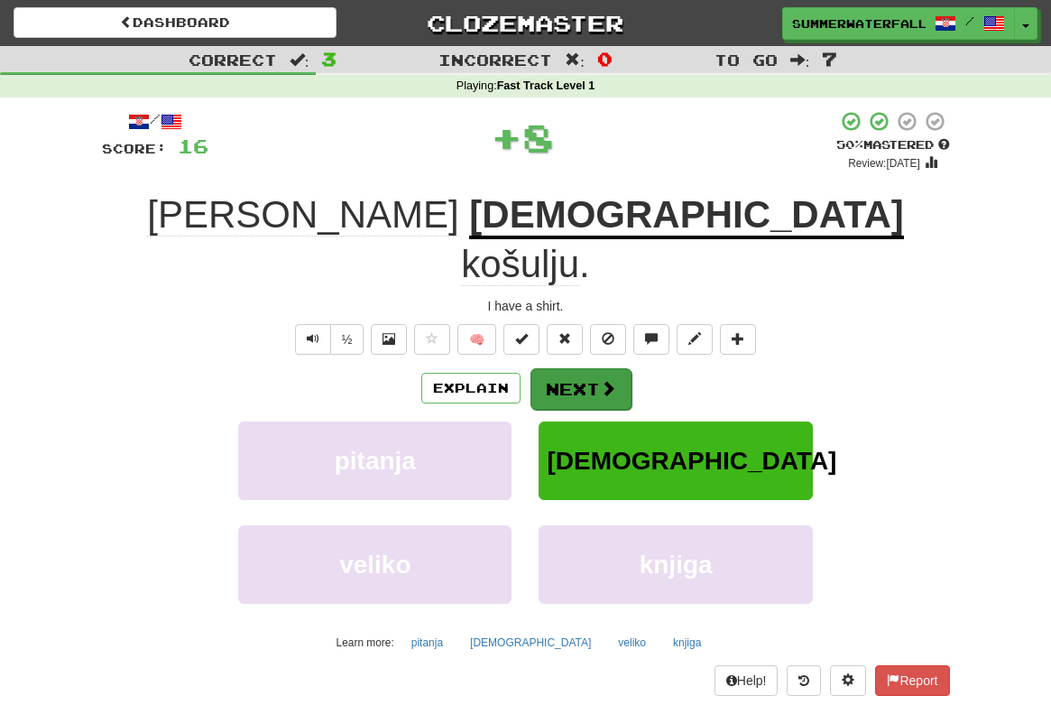
click at [586, 368] on button "Next" at bounding box center [581, 389] width 101 height 42
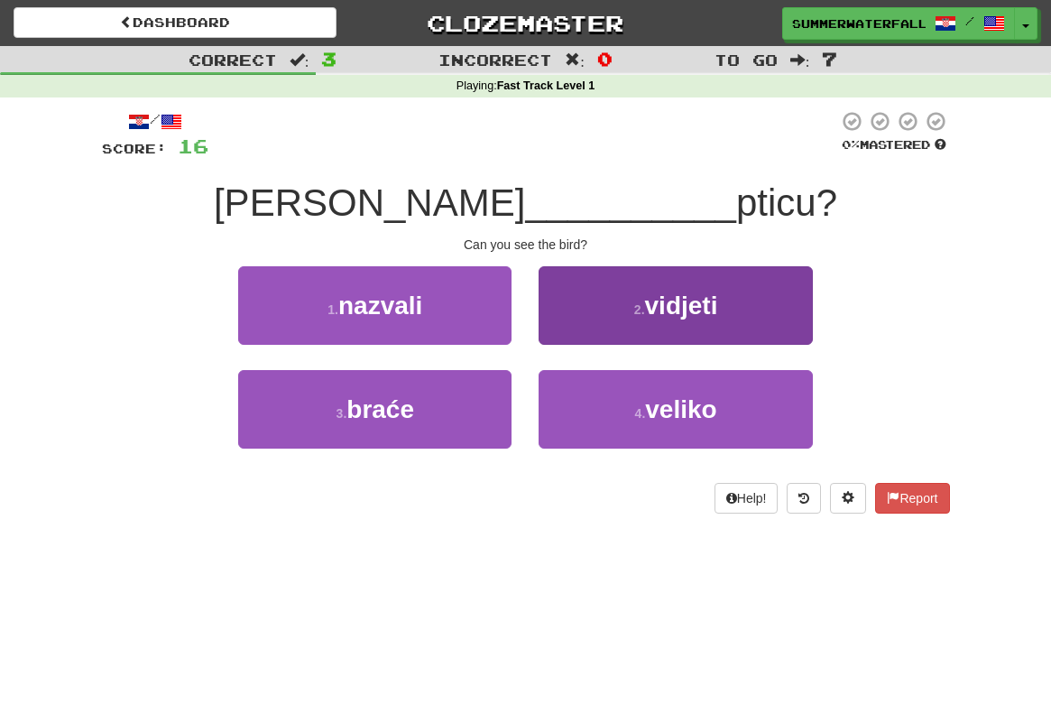
click at [757, 319] on button "2 . vidjeti" at bounding box center [675, 305] width 273 height 79
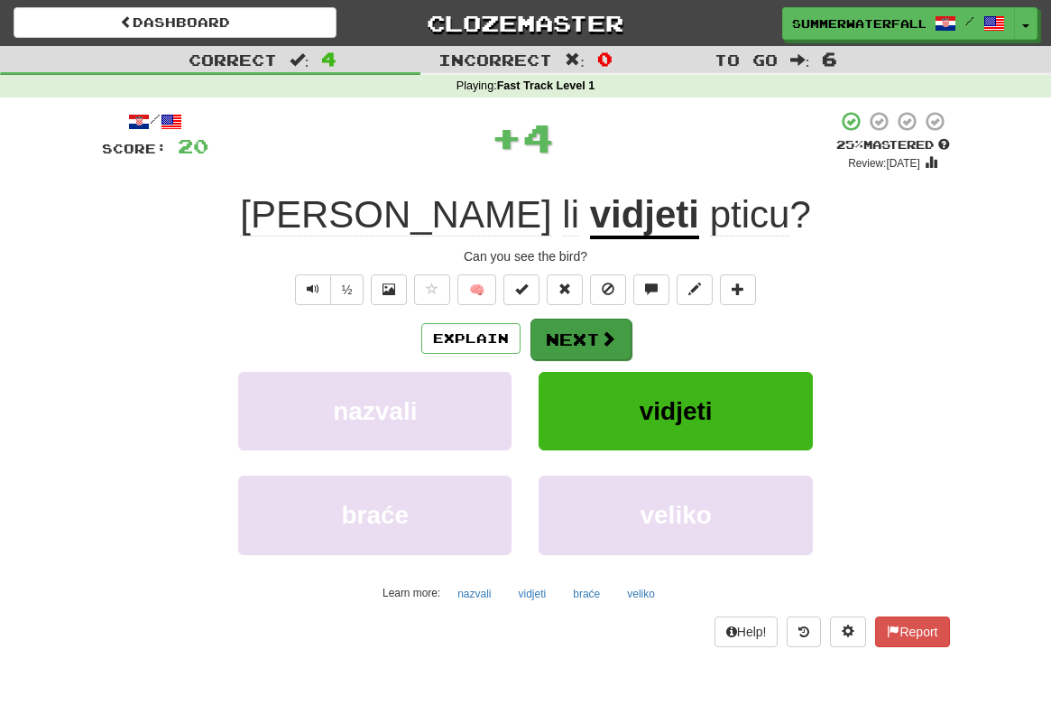
click at [559, 337] on button "Next" at bounding box center [581, 340] width 101 height 42
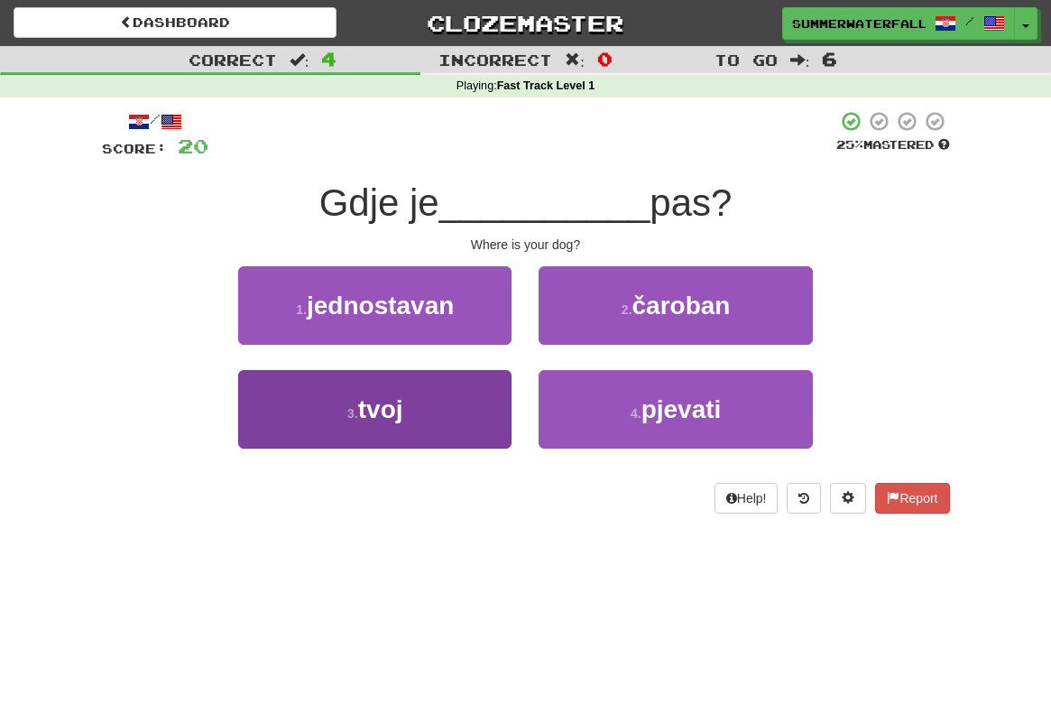
click at [423, 411] on button "3 . tvoj" at bounding box center [374, 409] width 273 height 79
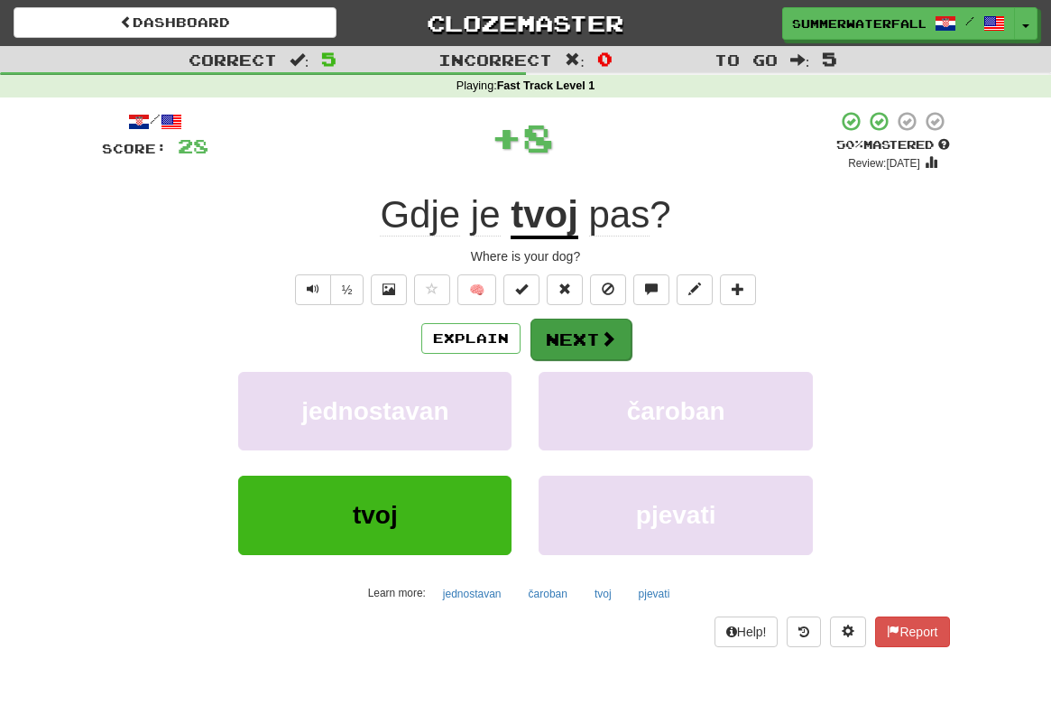
click at [605, 342] on span at bounding box center [608, 338] width 16 height 16
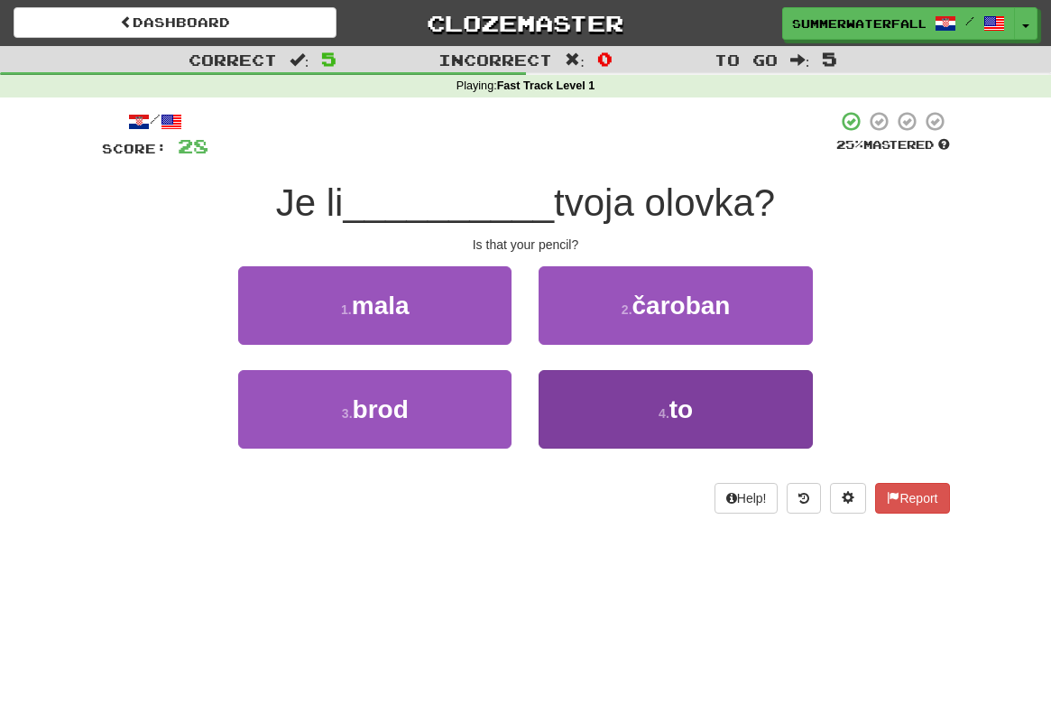
click at [682, 414] on span "to" at bounding box center [681, 409] width 23 height 28
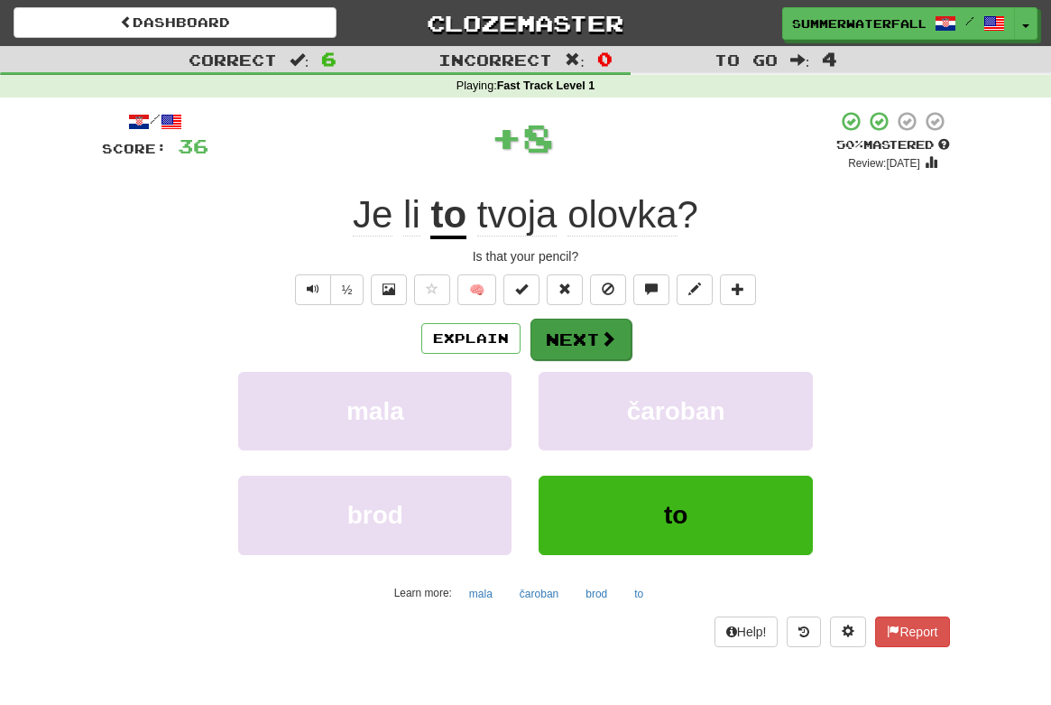
click at [594, 337] on button "Next" at bounding box center [581, 340] width 101 height 42
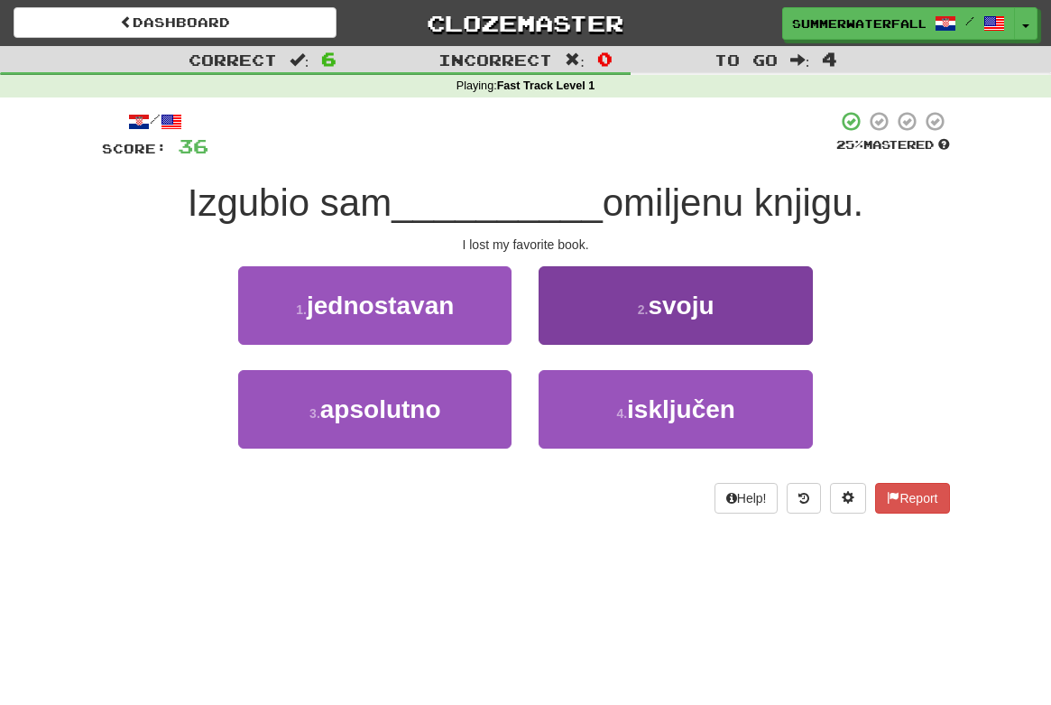
click at [726, 307] on button "2 . svoju" at bounding box center [675, 305] width 273 height 79
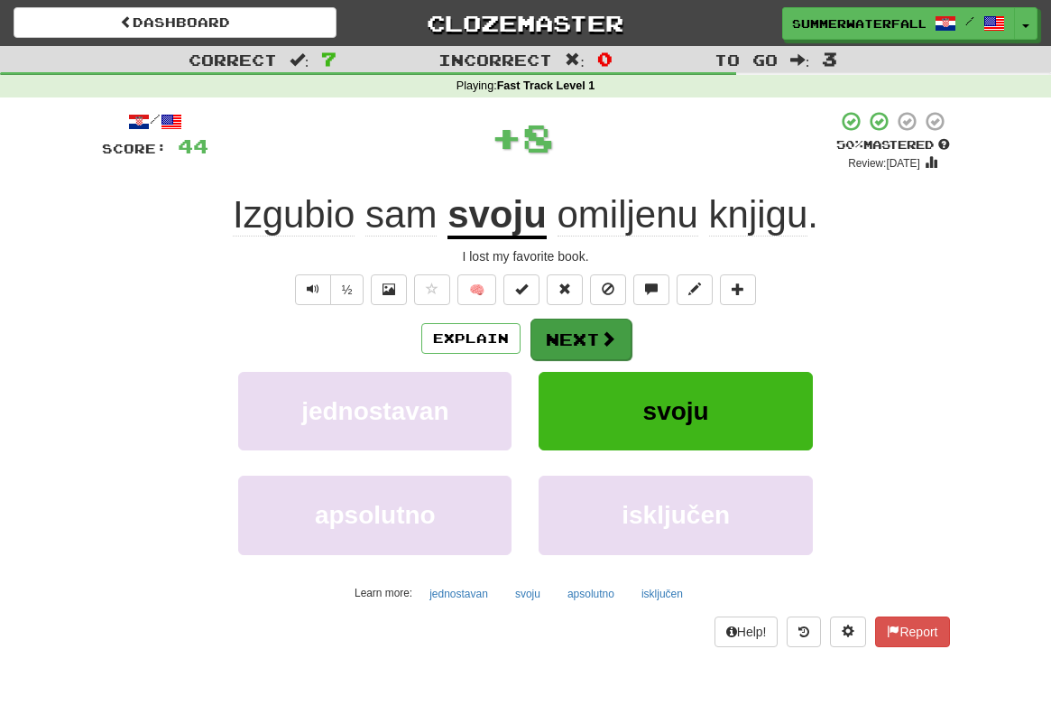
click at [592, 340] on button "Next" at bounding box center [581, 340] width 101 height 42
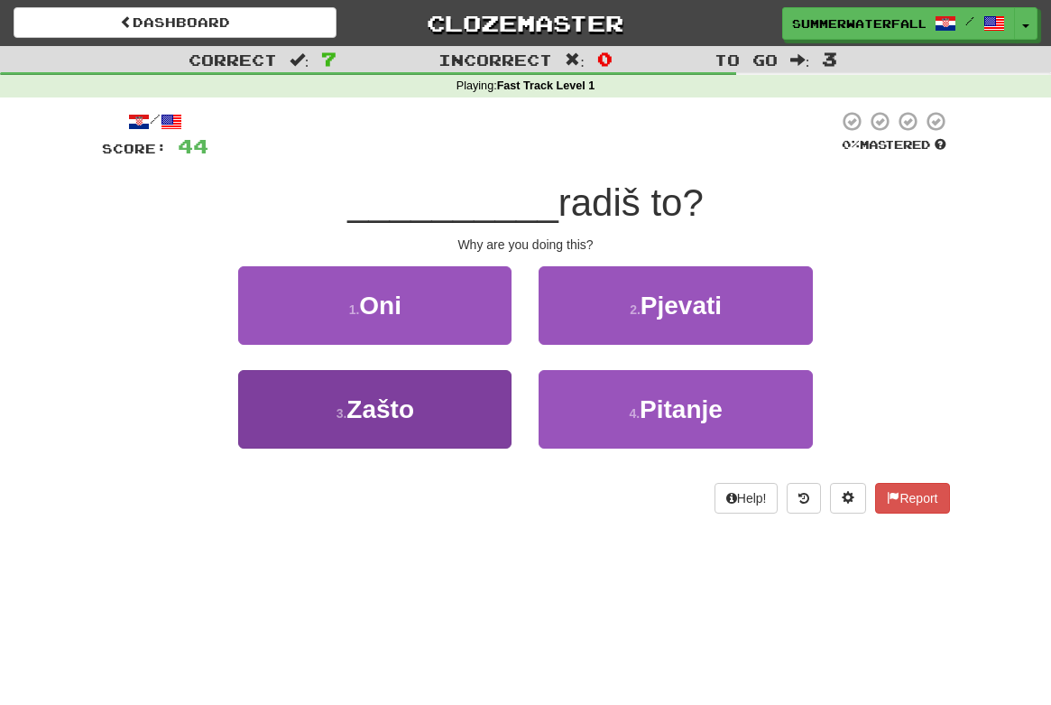
click at [414, 420] on span "Zašto" at bounding box center [380, 409] width 68 height 28
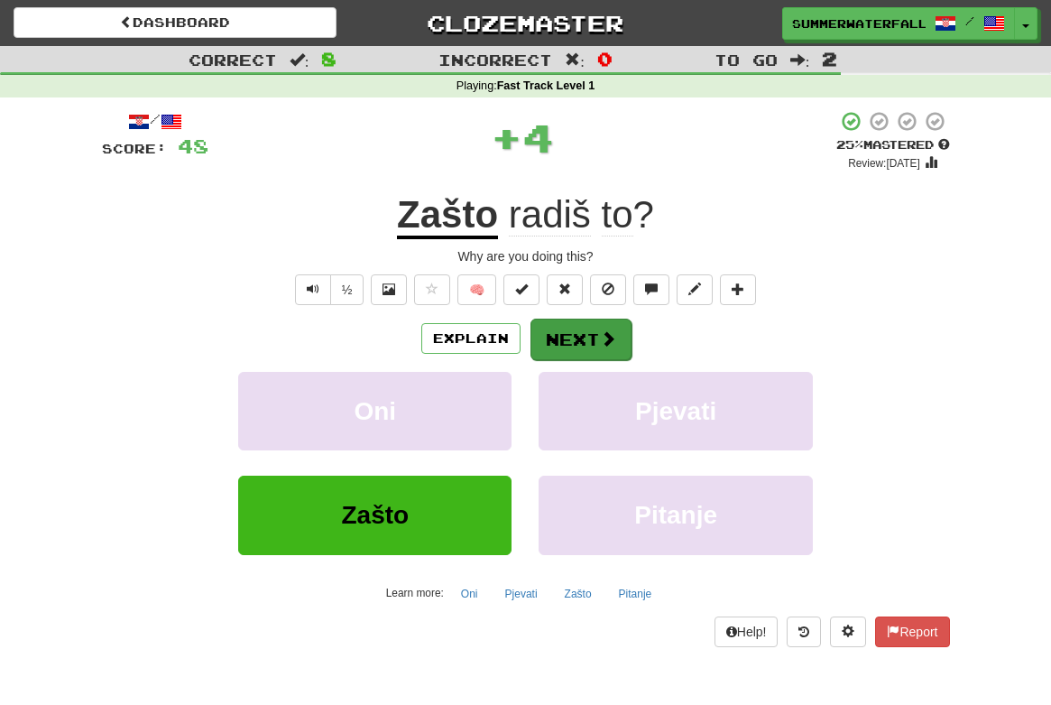
click at [576, 341] on button "Next" at bounding box center [581, 340] width 101 height 42
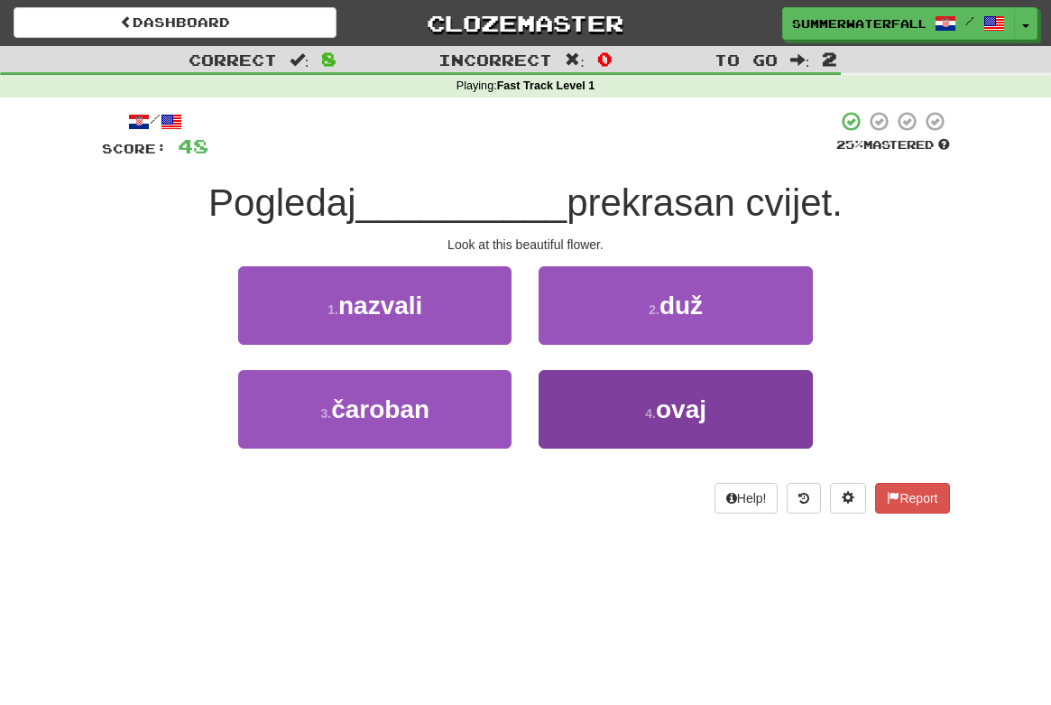
click at [722, 415] on button "4 . ovaj" at bounding box center [675, 409] width 273 height 79
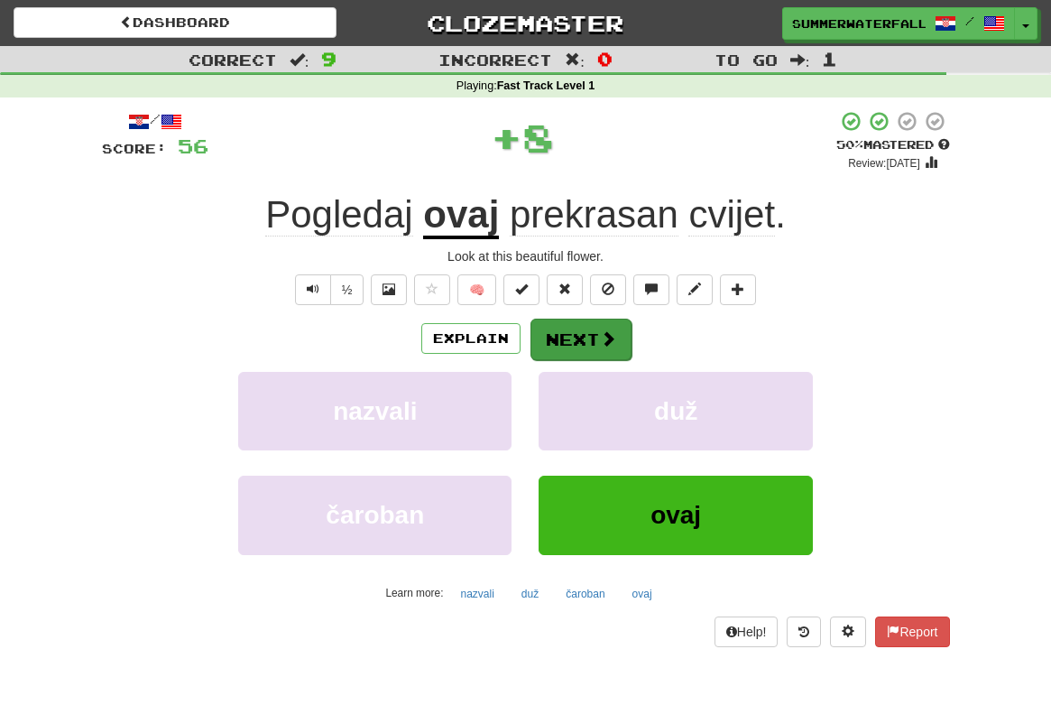
click at [591, 339] on button "Next" at bounding box center [581, 340] width 101 height 42
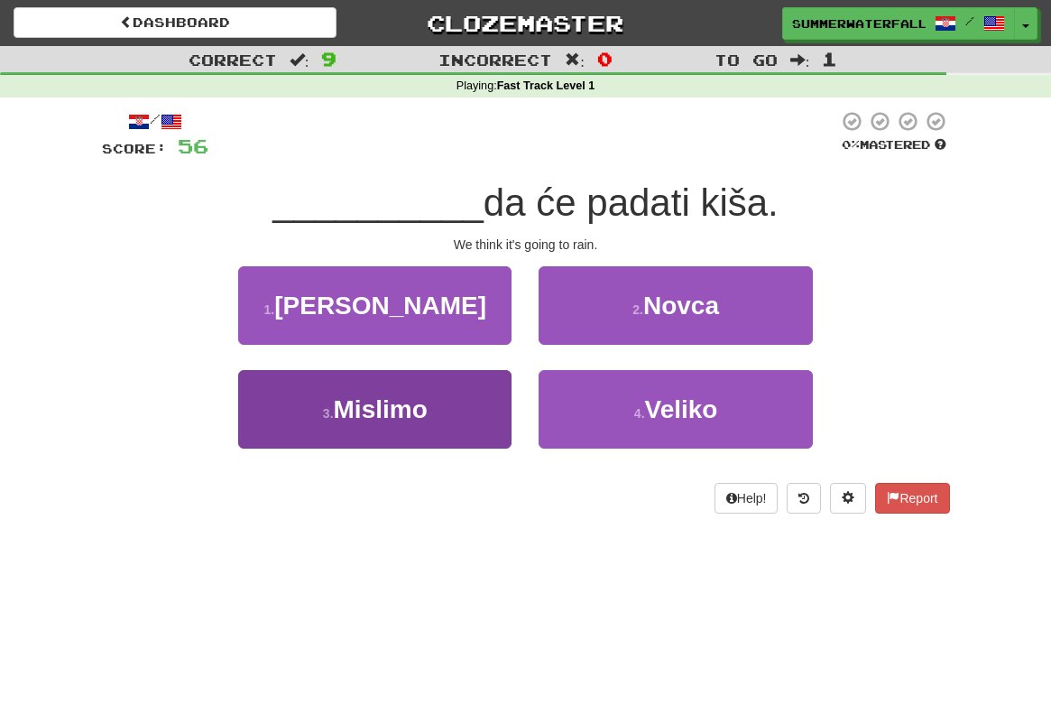
click at [428, 395] on span "Mislimo" at bounding box center [381, 409] width 94 height 28
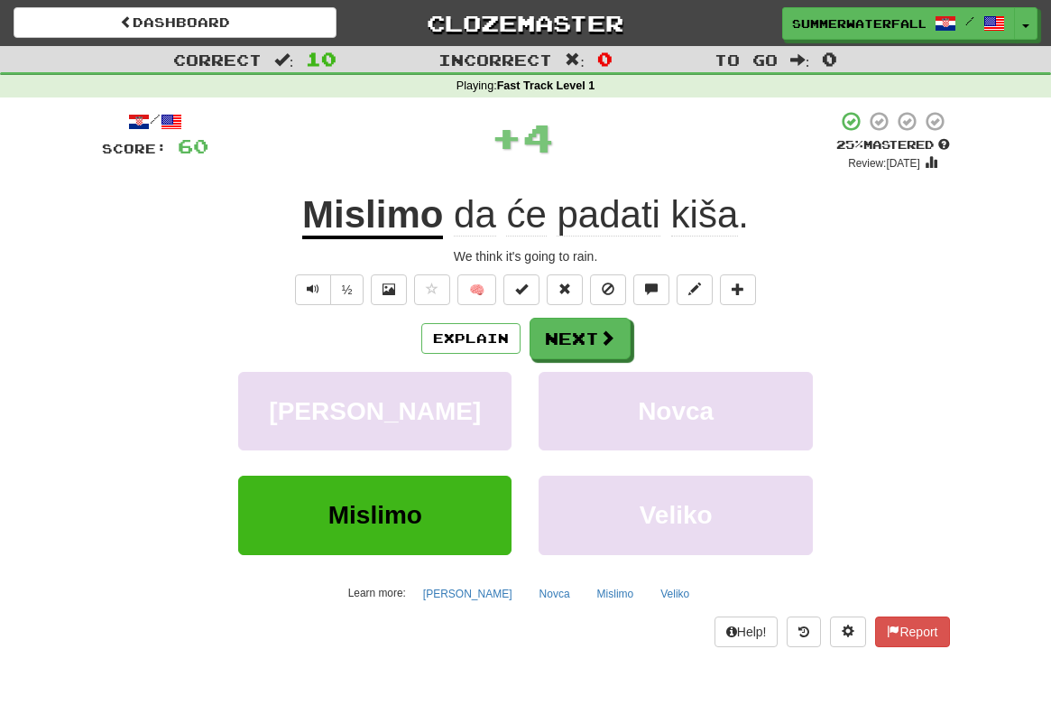
drag, startPoint x: 602, startPoint y: 336, endPoint x: 627, endPoint y: 337, distance: 25.3
click at [601, 336] on span at bounding box center [607, 337] width 16 height 16
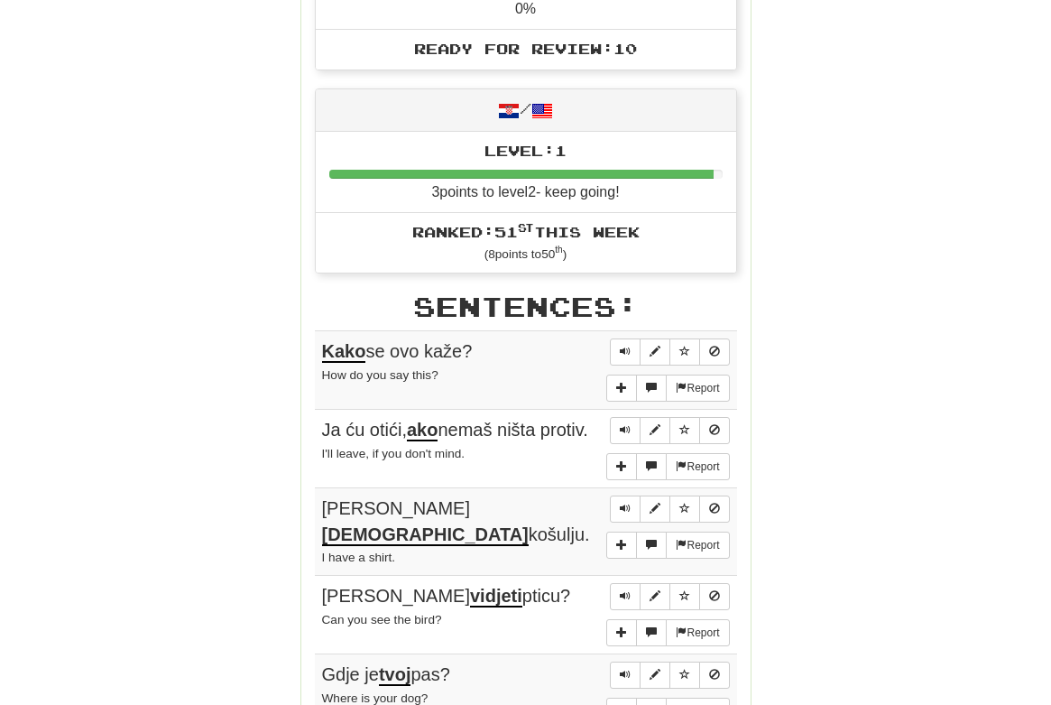
scroll to position [1358, 0]
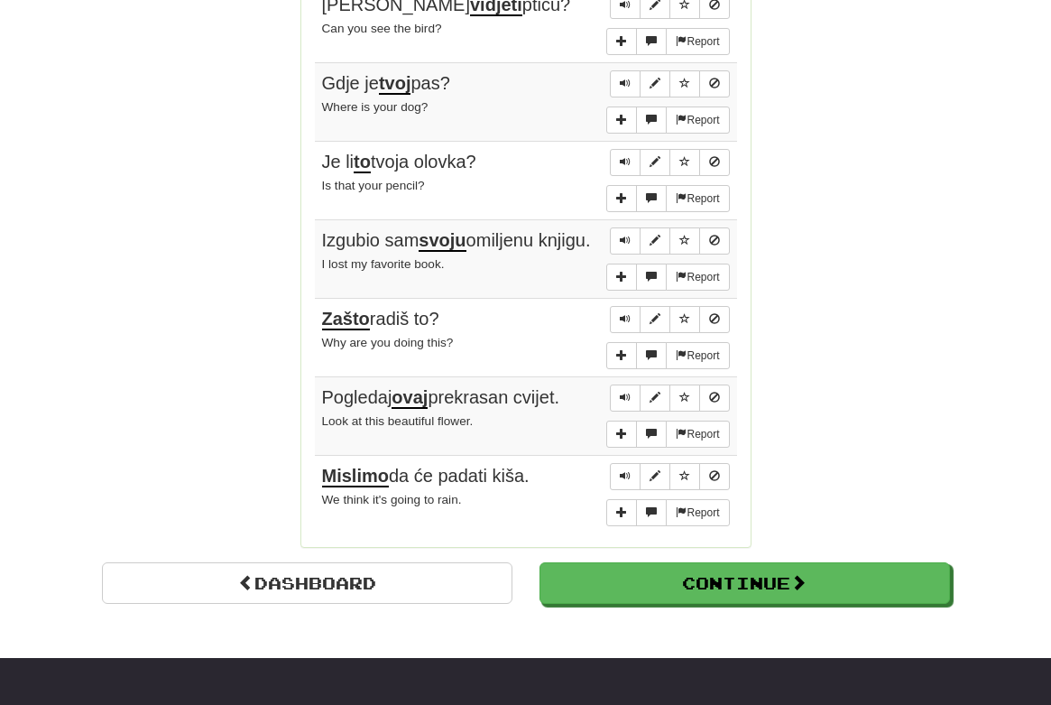
click at [849, 562] on button "Continue" at bounding box center [745, 583] width 411 height 42
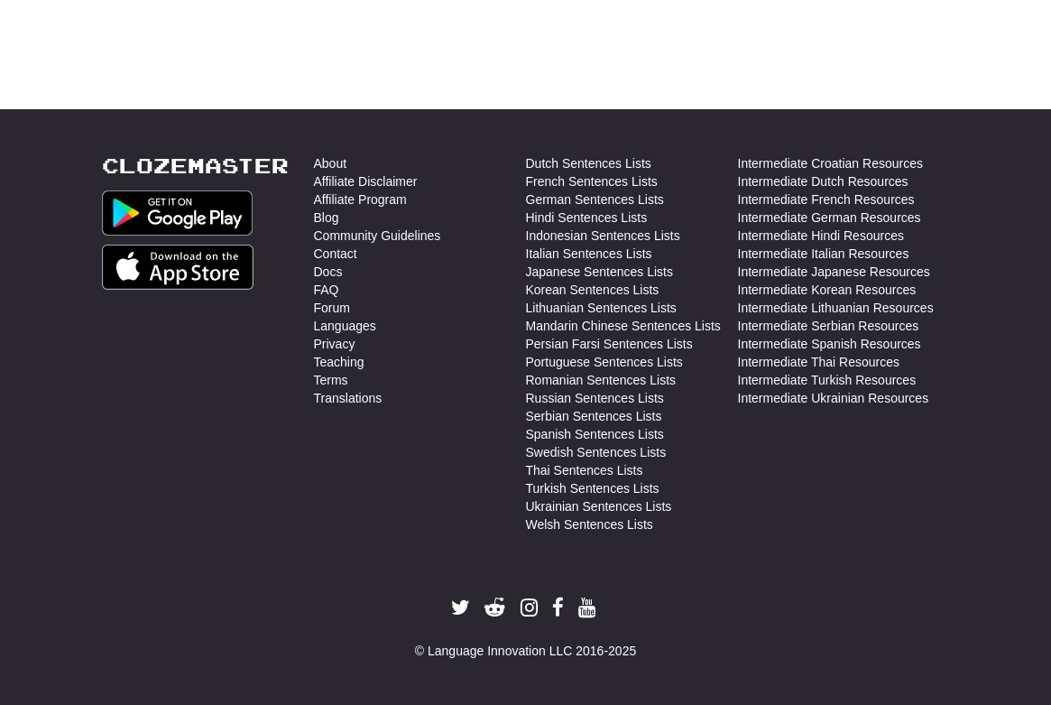
scroll to position [0, 0]
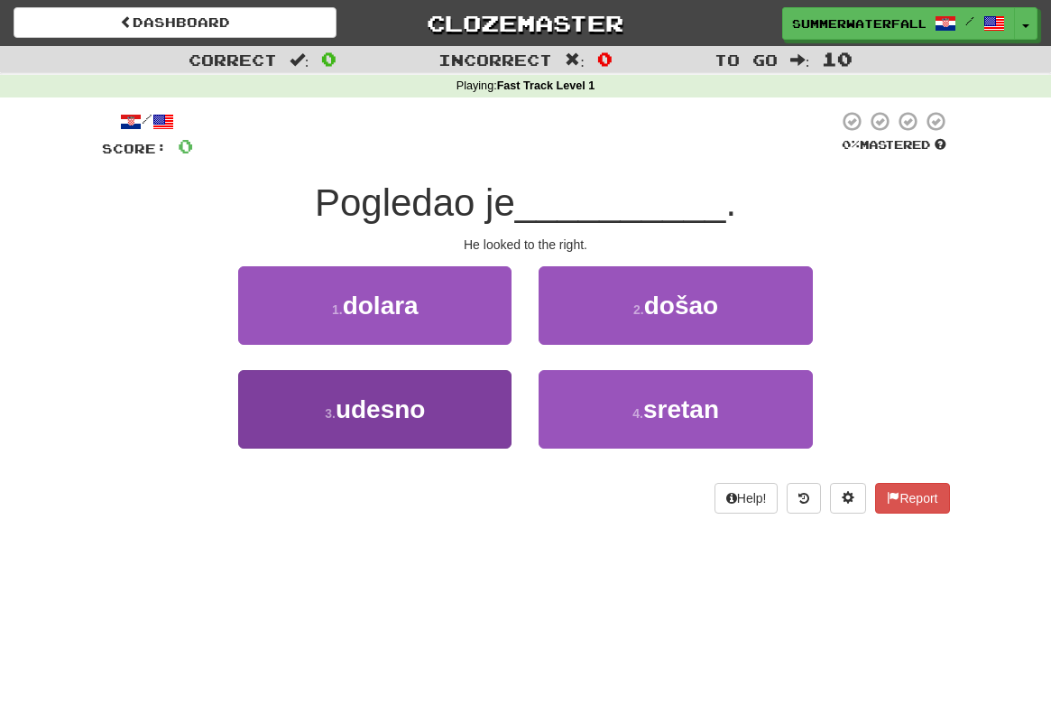
click at [432, 414] on button "3 . udesno" at bounding box center [374, 409] width 273 height 79
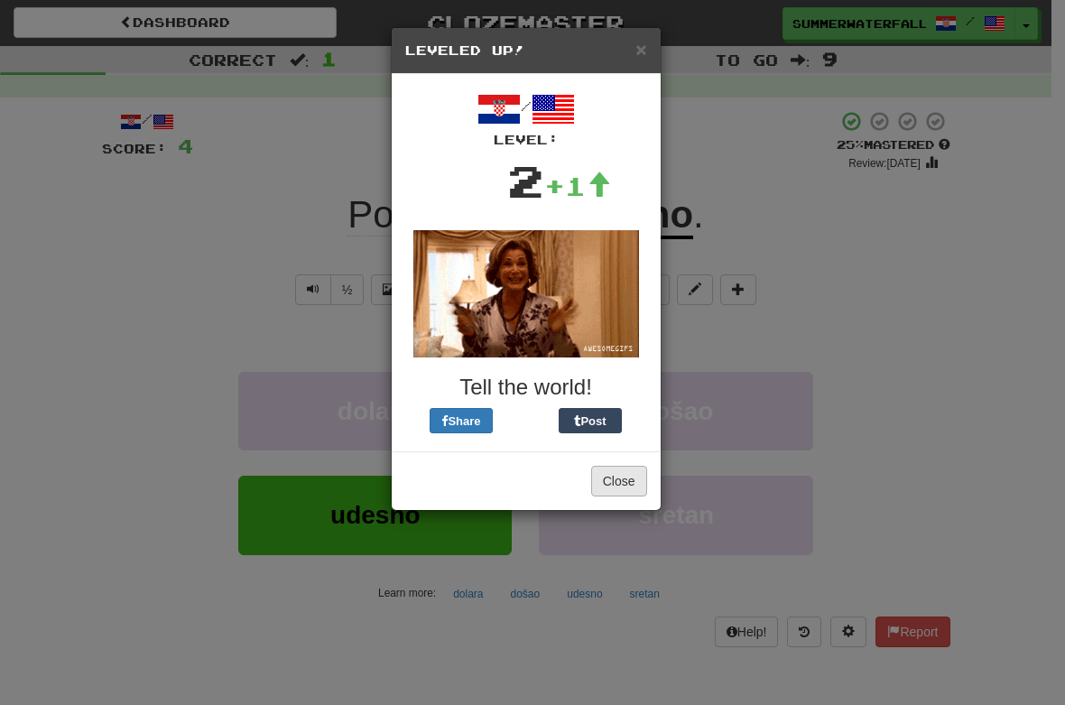
click at [633, 481] on button "Close" at bounding box center [619, 481] width 56 height 31
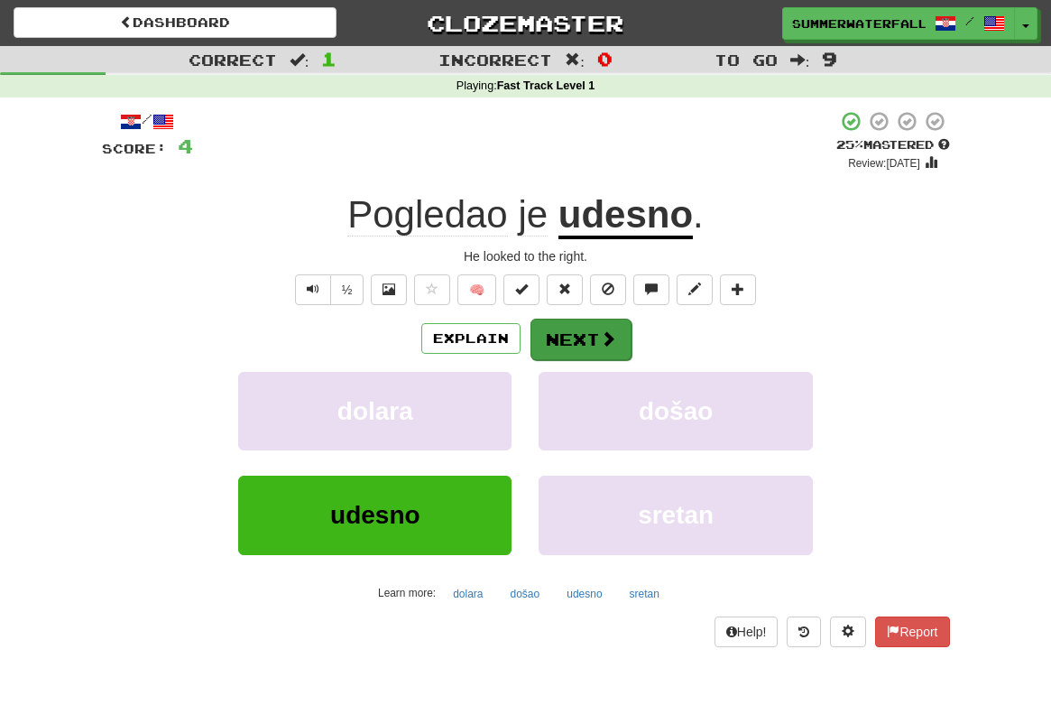
click at [605, 346] on button "Next" at bounding box center [581, 340] width 101 height 42
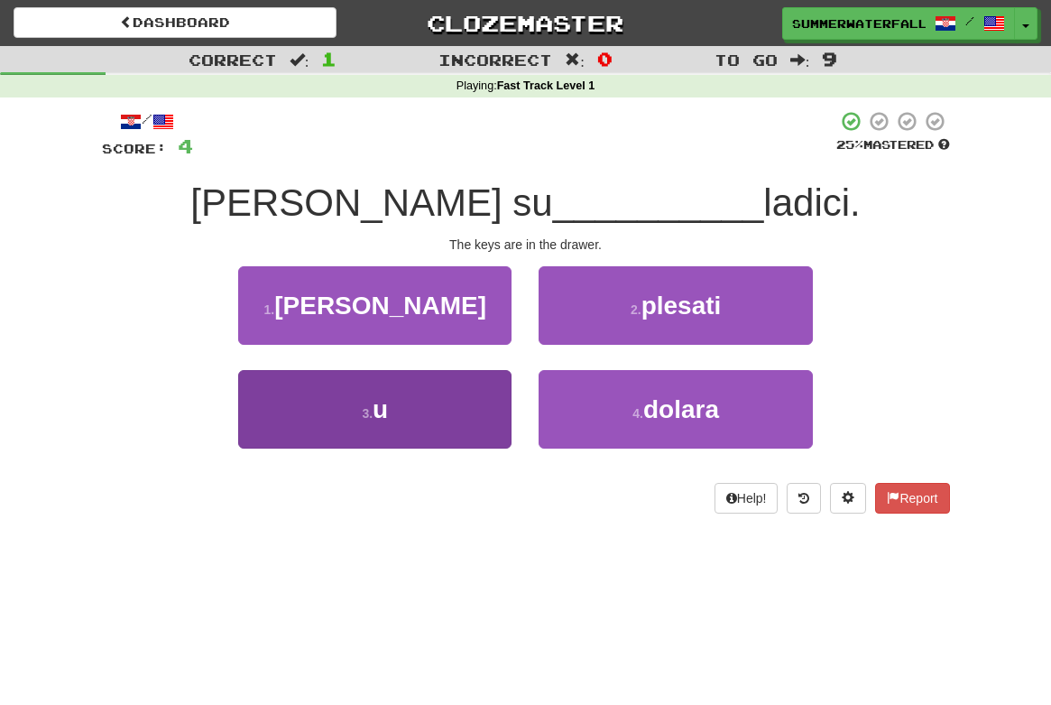
click at [408, 411] on button "3 . u" at bounding box center [374, 409] width 273 height 79
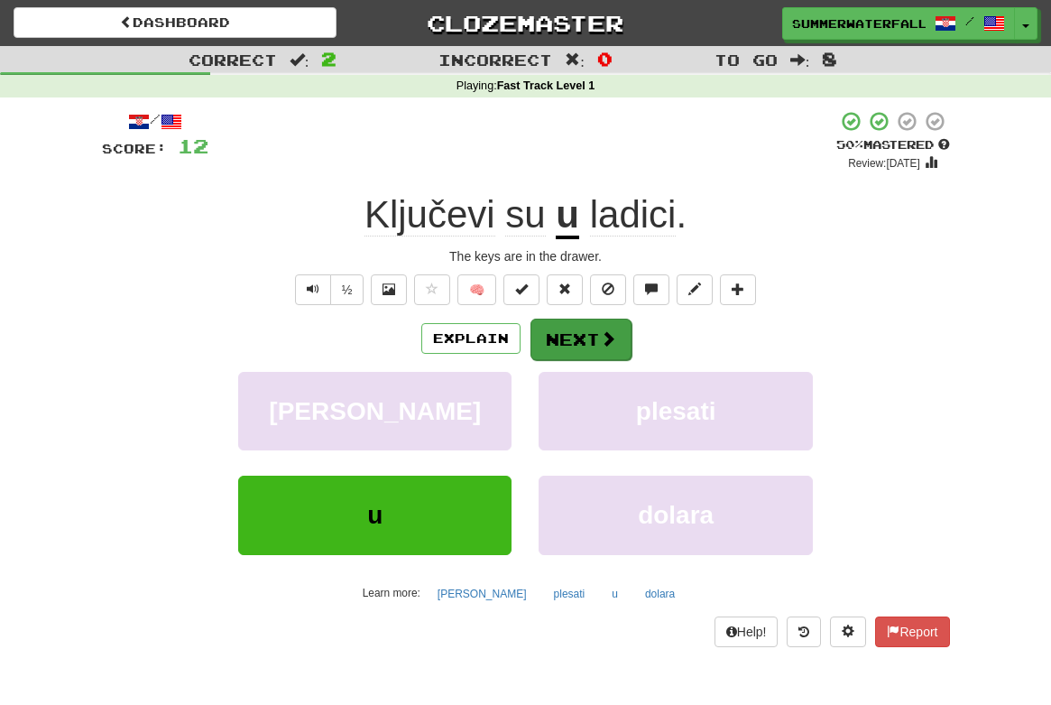
click at [589, 337] on button "Next" at bounding box center [581, 340] width 101 height 42
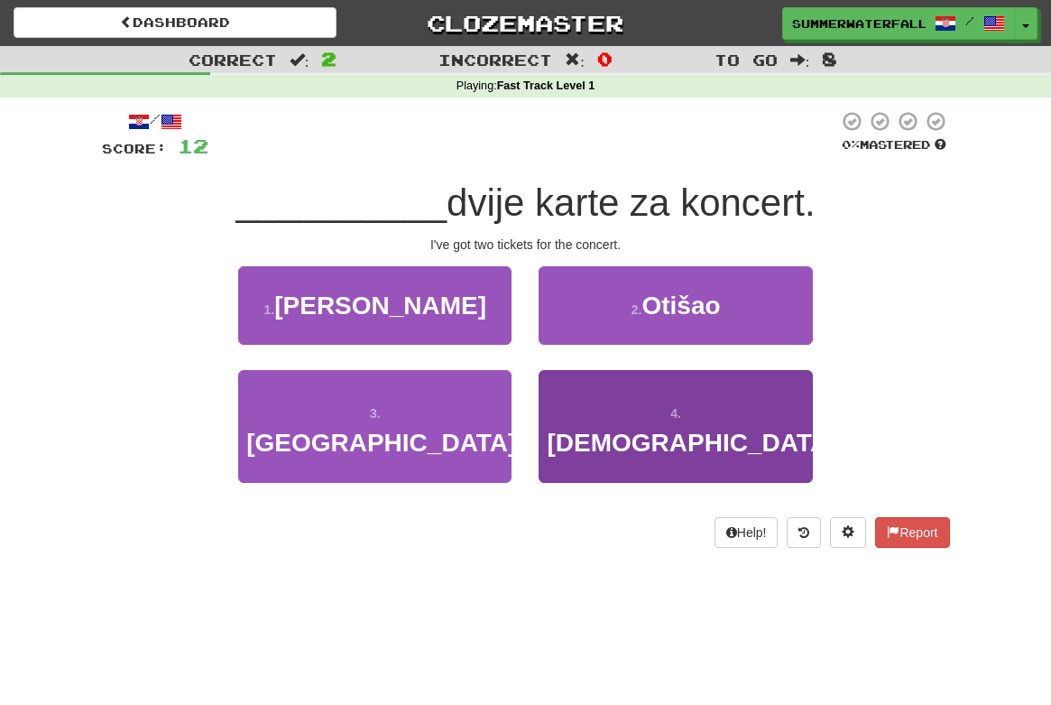
click at [701, 429] on span "Imam" at bounding box center [692, 443] width 290 height 28
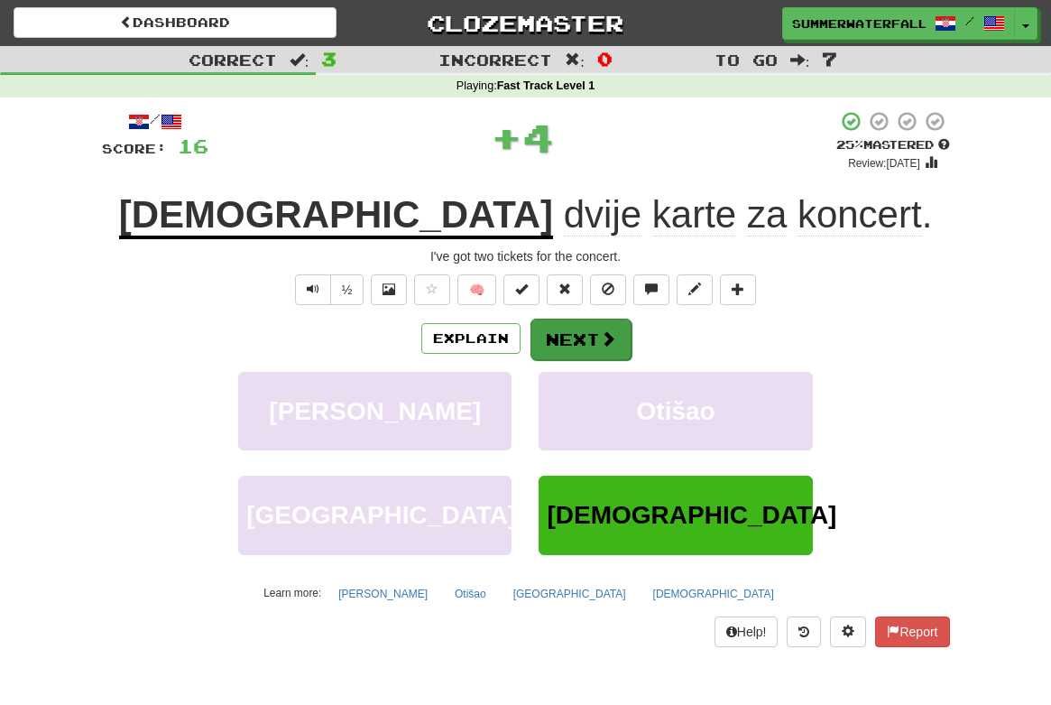
click at [601, 342] on span at bounding box center [608, 338] width 16 height 16
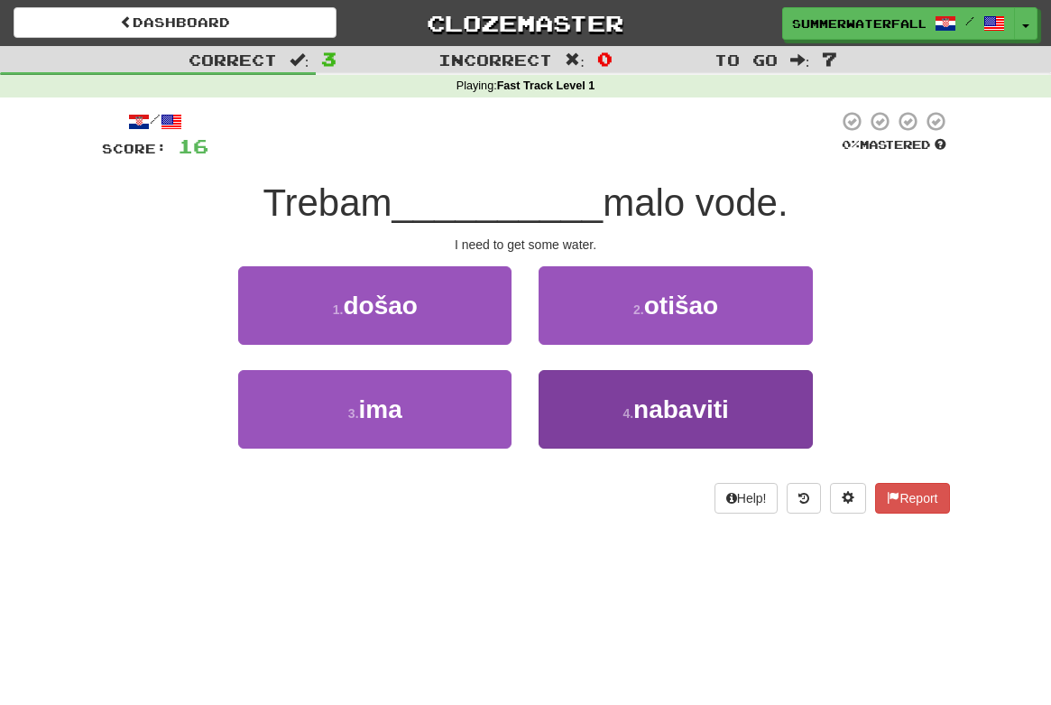
click at [725, 419] on span "nabaviti" at bounding box center [681, 409] width 96 height 28
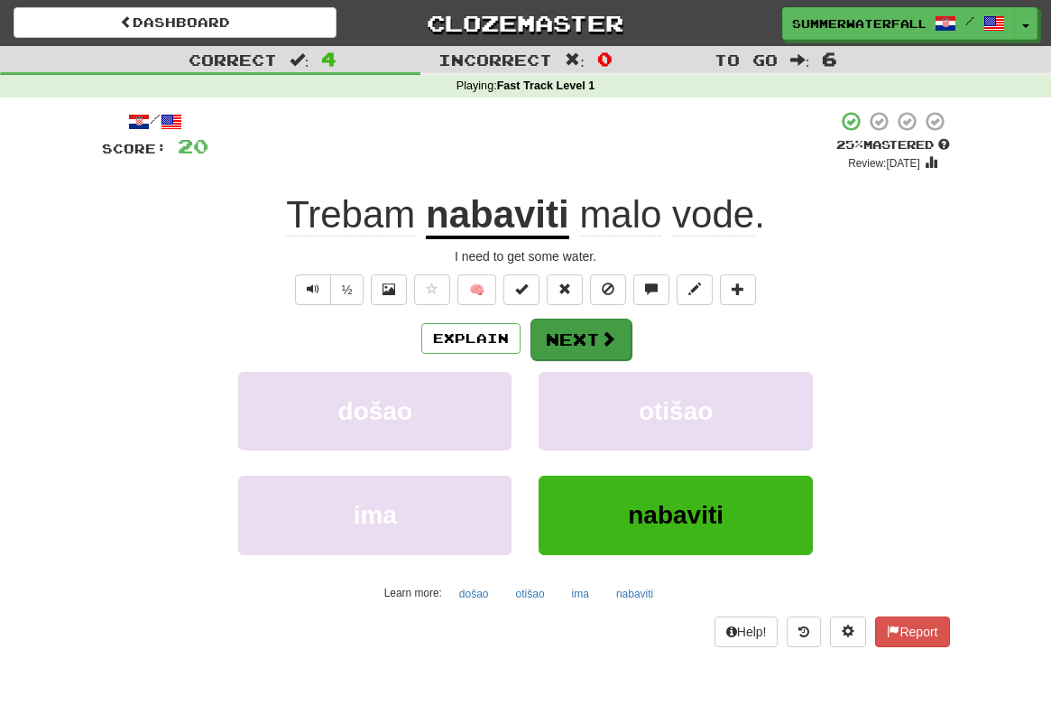
click at [577, 332] on button "Next" at bounding box center [581, 340] width 101 height 42
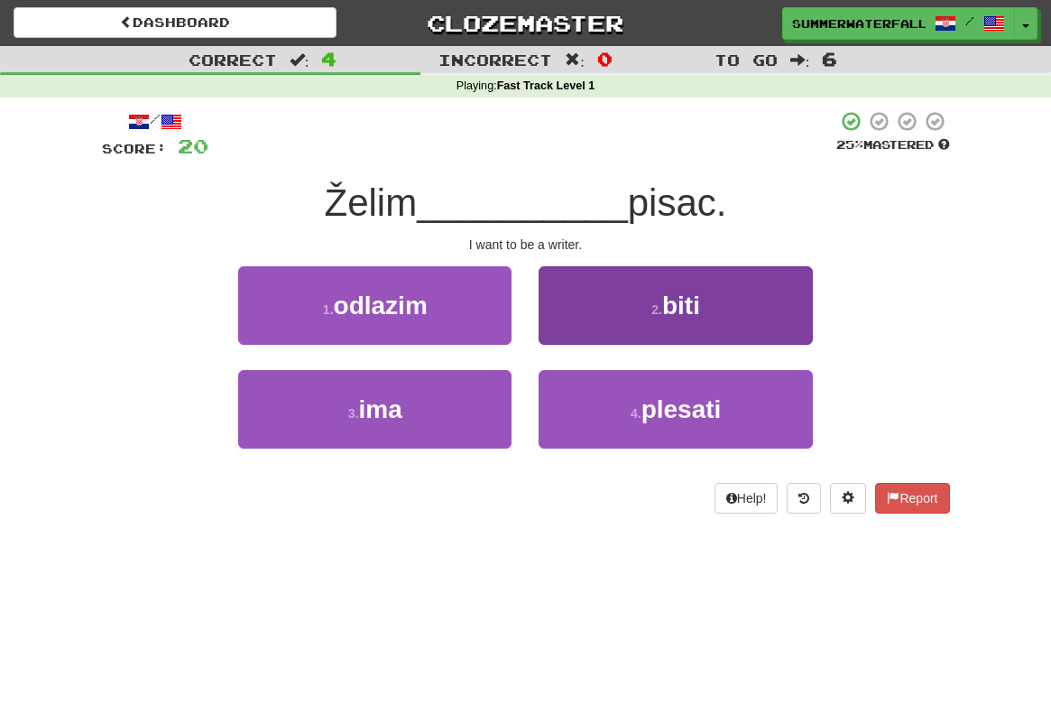
click at [727, 320] on button "2 . biti" at bounding box center [675, 305] width 273 height 79
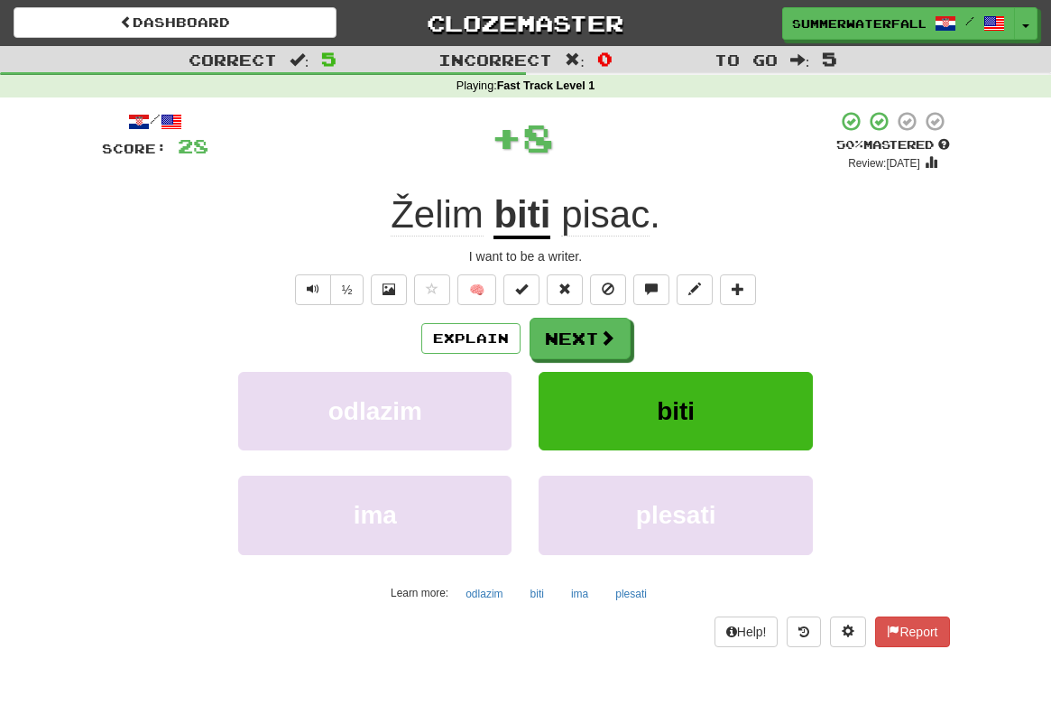
click at [564, 315] on div "/ Score: 28 + 8 50 % Mastered Review: 2025-08-28 Želim biti pisac . I want to b…" at bounding box center [526, 378] width 848 height 536
click at [577, 333] on button "Next" at bounding box center [581, 340] width 101 height 42
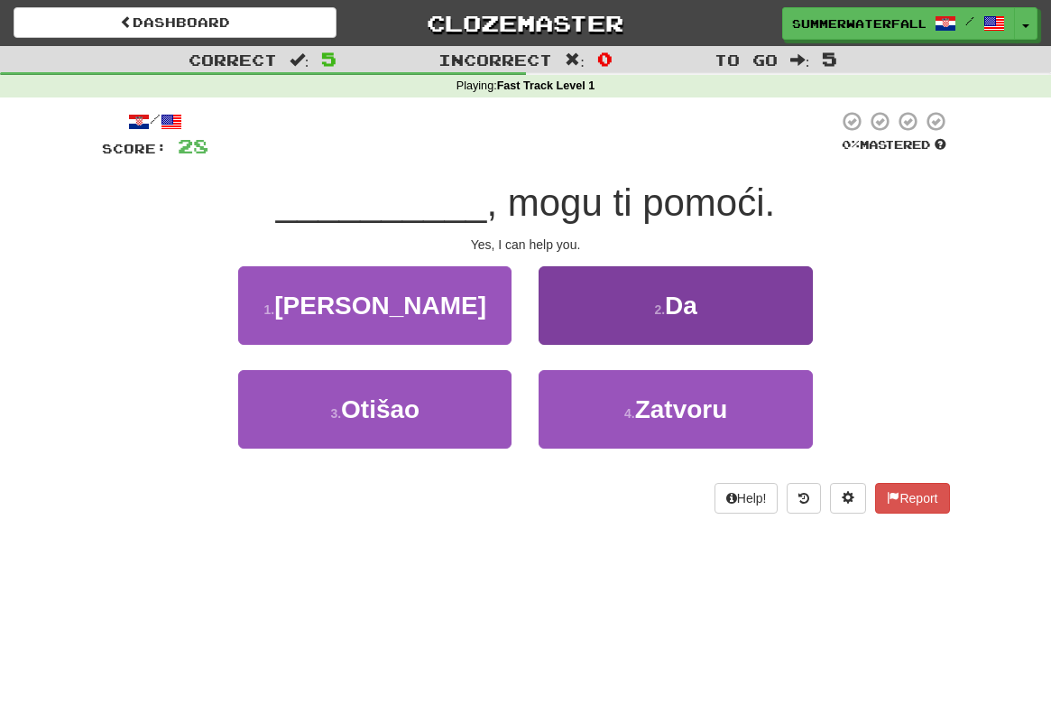
click at [763, 310] on button "2 . Da" at bounding box center [675, 305] width 273 height 79
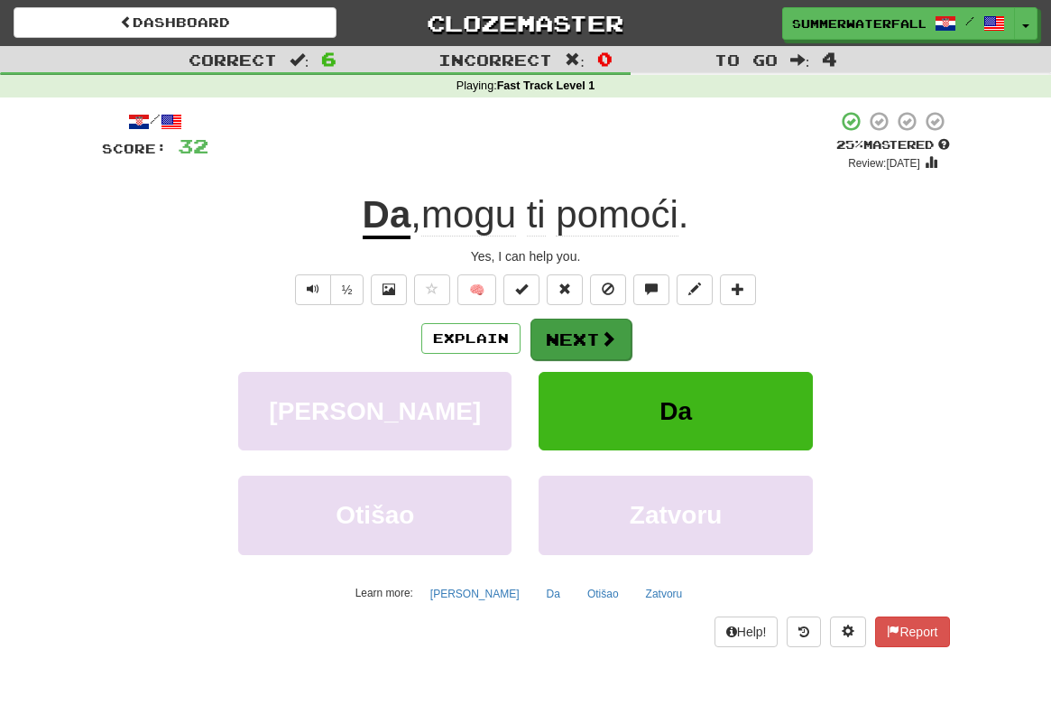
click at [604, 331] on span at bounding box center [608, 338] width 16 height 16
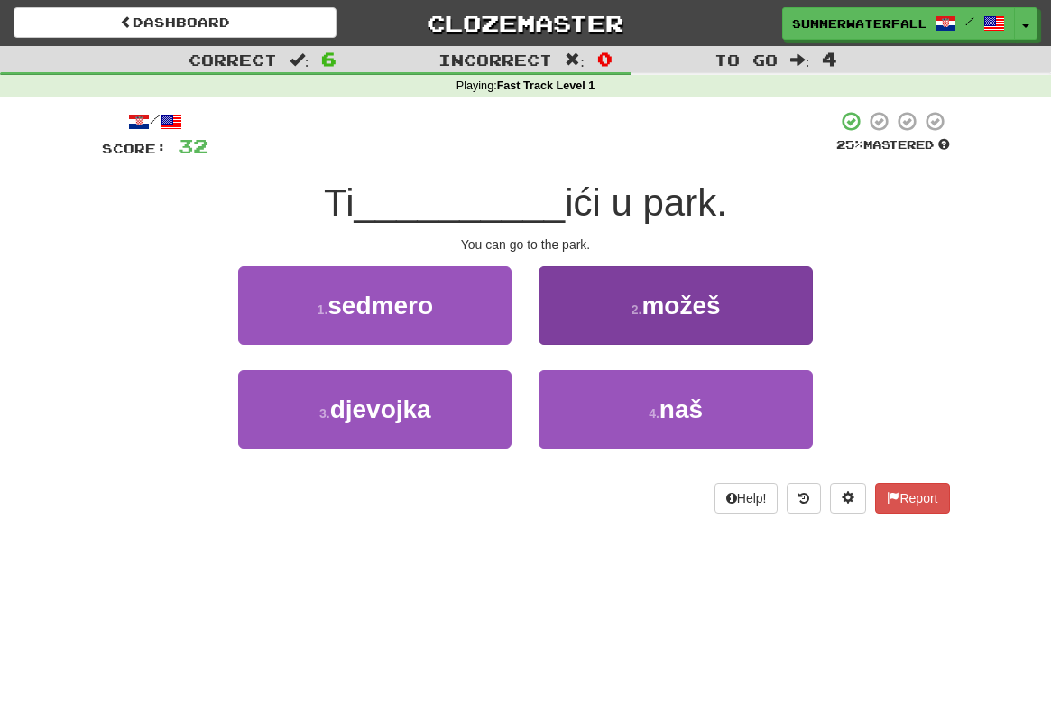
click at [672, 310] on span "možeš" at bounding box center [681, 305] width 79 height 28
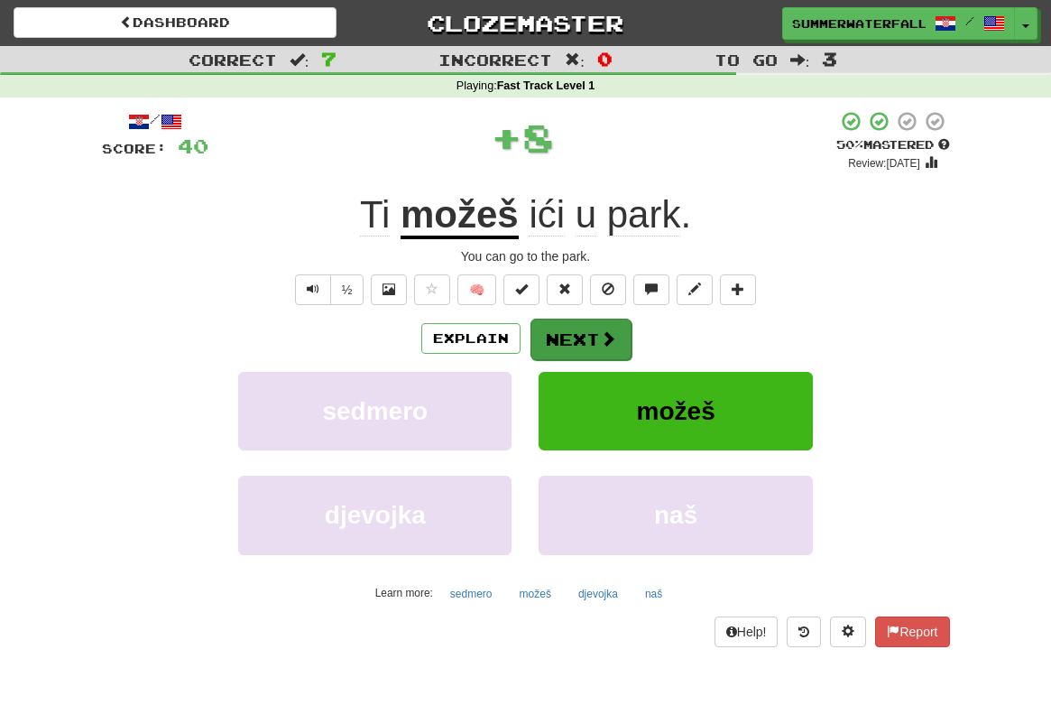
click at [605, 341] on span at bounding box center [608, 338] width 16 height 16
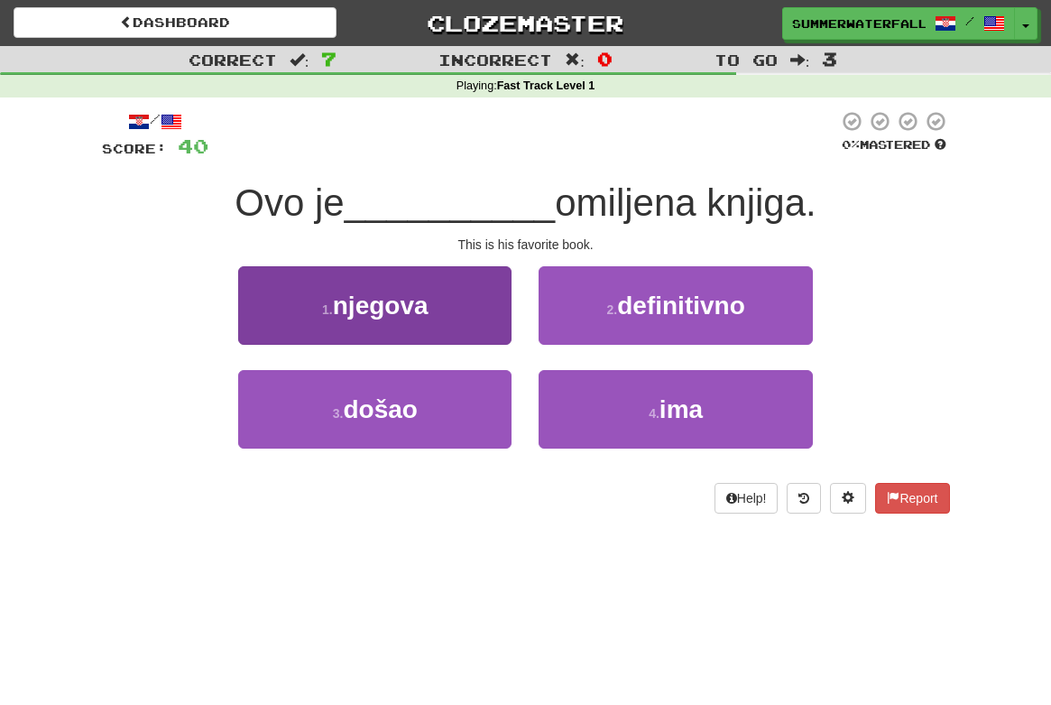
click at [426, 319] on button "1 . njegova" at bounding box center [374, 305] width 273 height 79
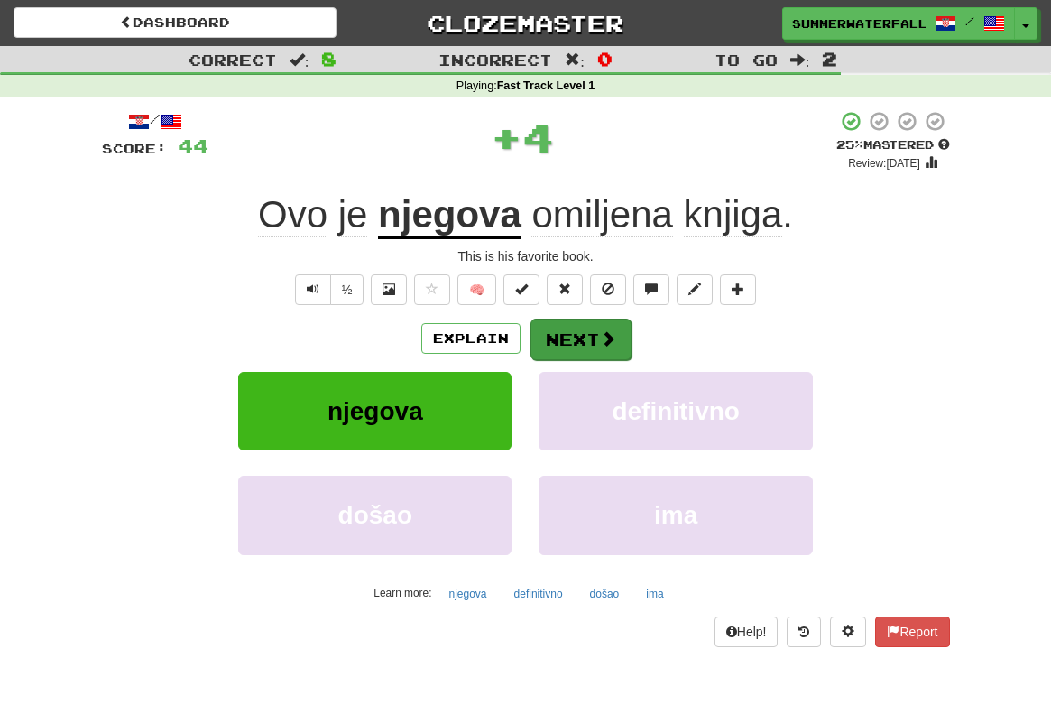
click at [588, 337] on button "Next" at bounding box center [581, 340] width 101 height 42
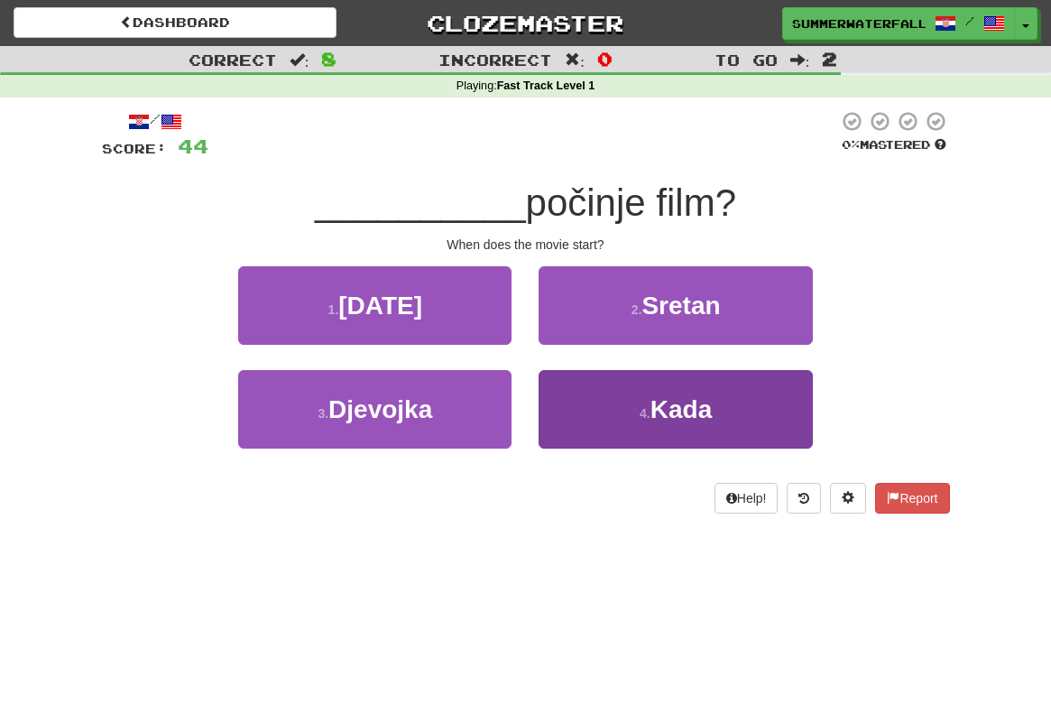
click at [649, 394] on button "4 . Kada" at bounding box center [675, 409] width 273 height 79
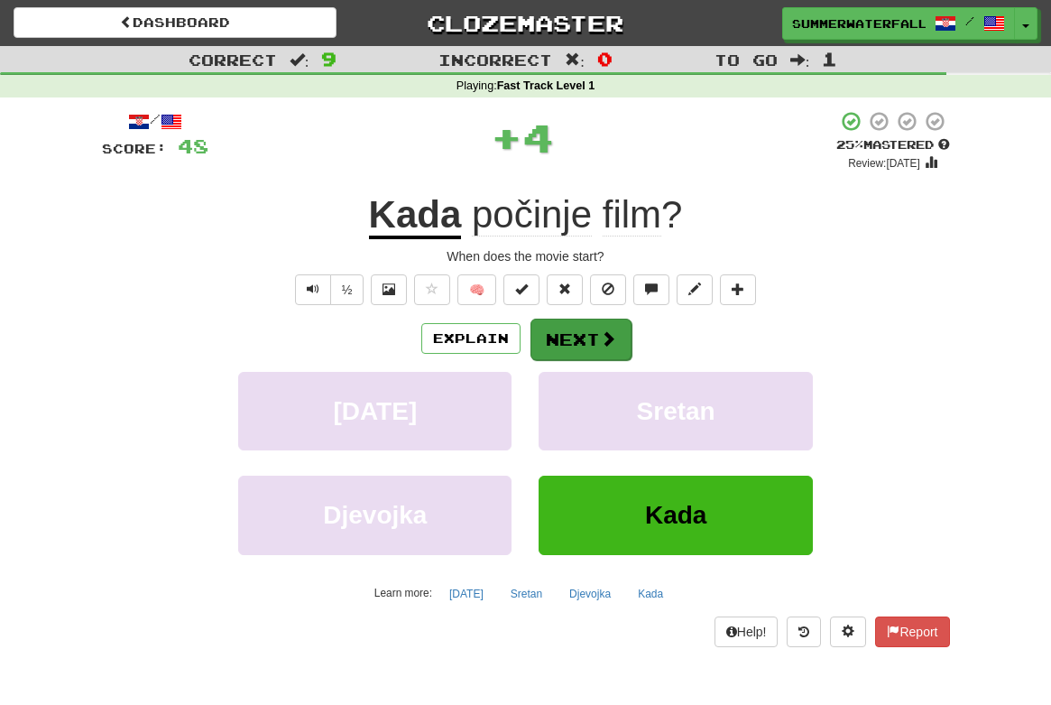
click at [616, 339] on button "Next" at bounding box center [581, 340] width 101 height 42
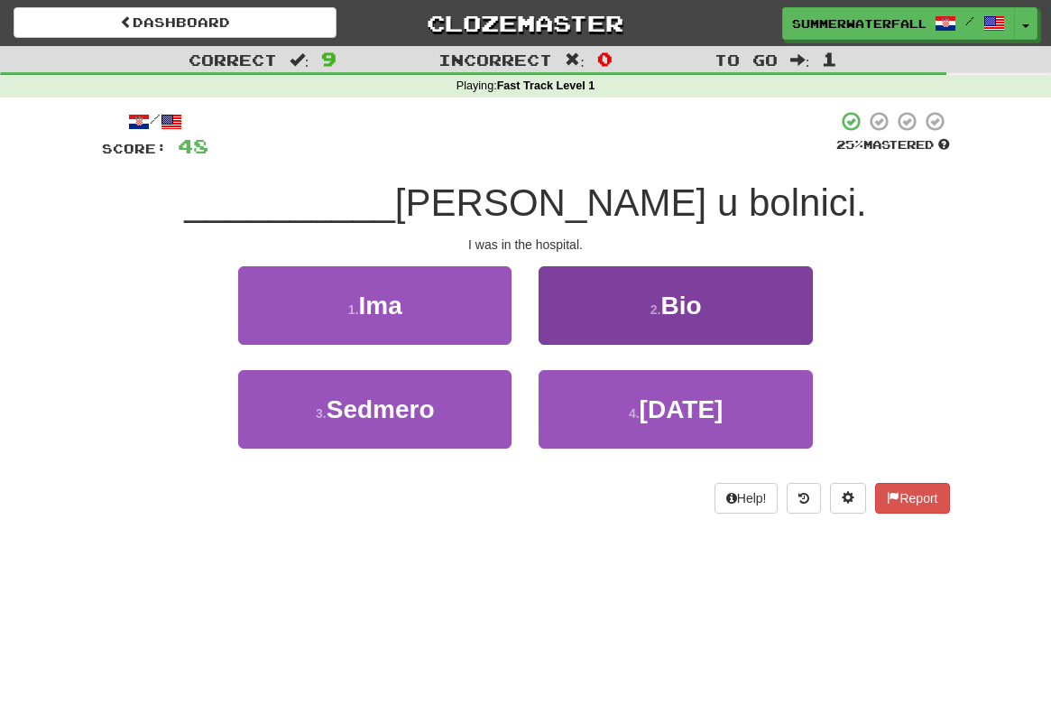
click at [669, 312] on span "Bio" at bounding box center [681, 305] width 41 height 28
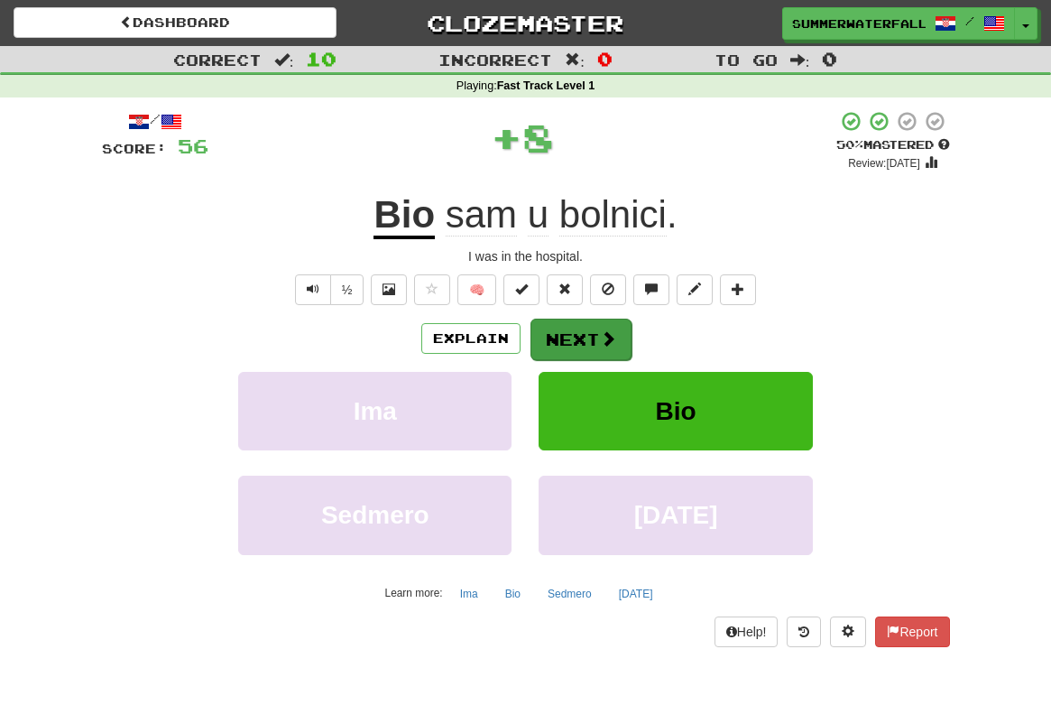
click at [570, 336] on button "Next" at bounding box center [581, 340] width 101 height 42
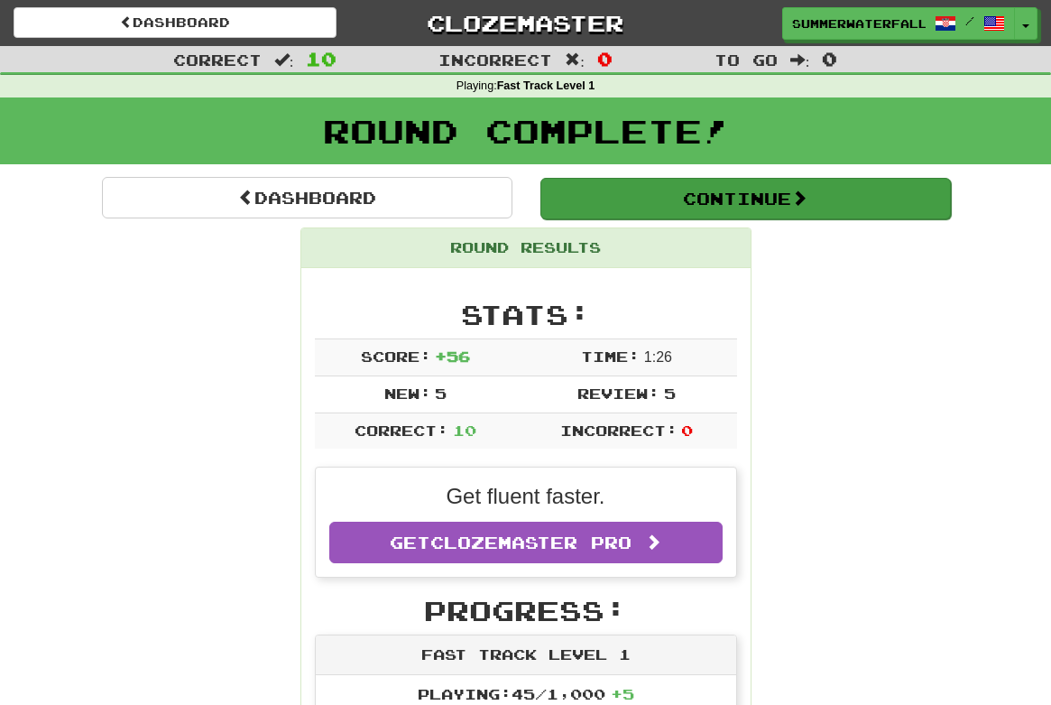
click at [857, 185] on button "Continue" at bounding box center [746, 199] width 411 height 42
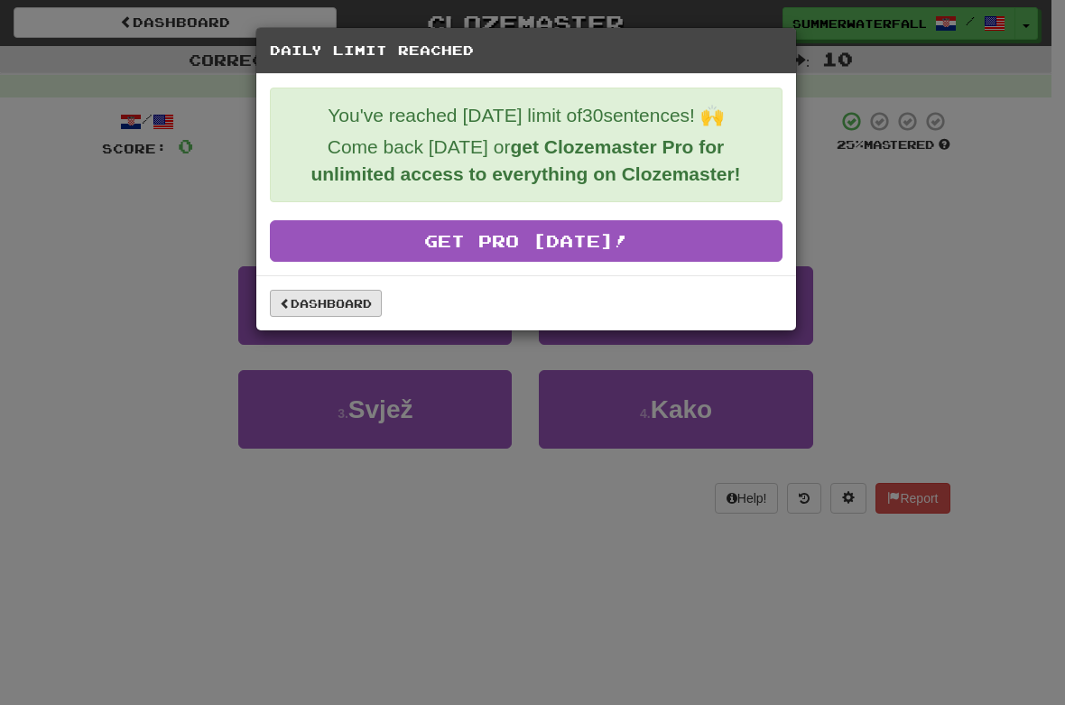
click at [346, 301] on link "Dashboard" at bounding box center [326, 303] width 112 height 27
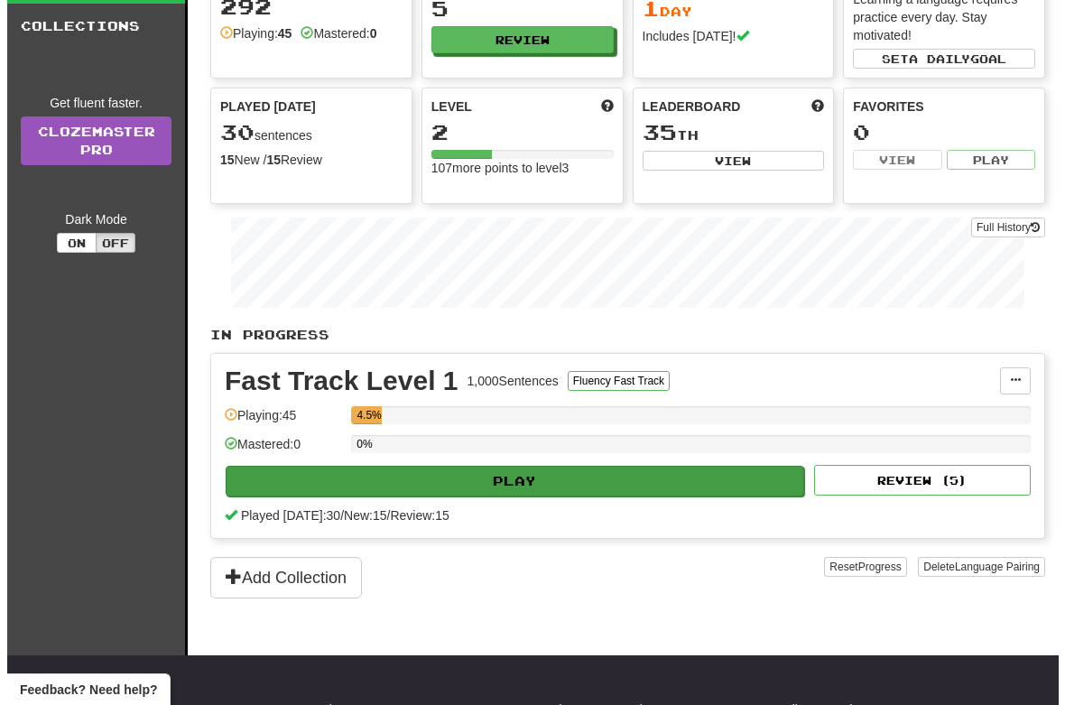
scroll to position [79, 0]
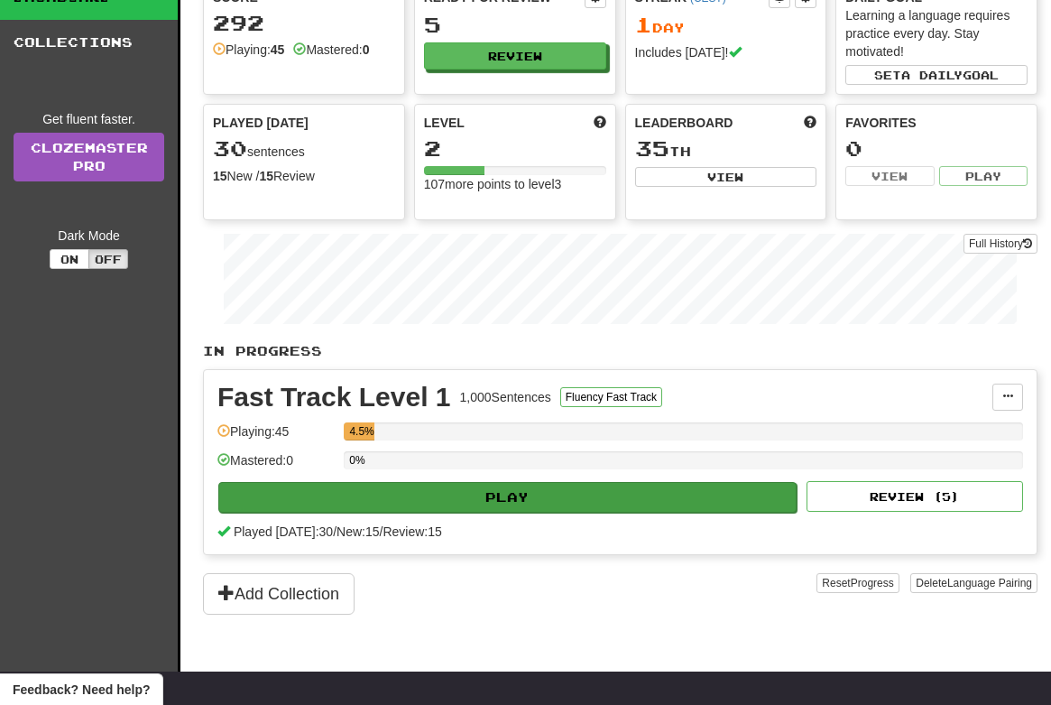
click at [676, 493] on button "Play" at bounding box center [507, 497] width 578 height 31
select select "**"
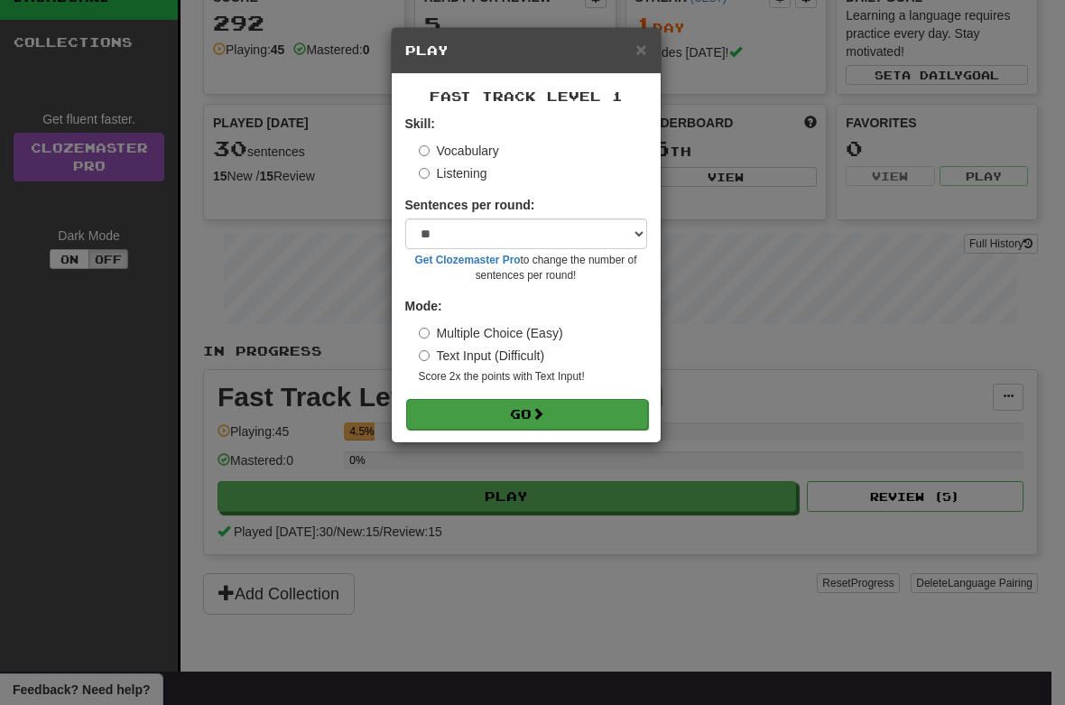
click at [564, 413] on button "Go" at bounding box center [527, 414] width 242 height 31
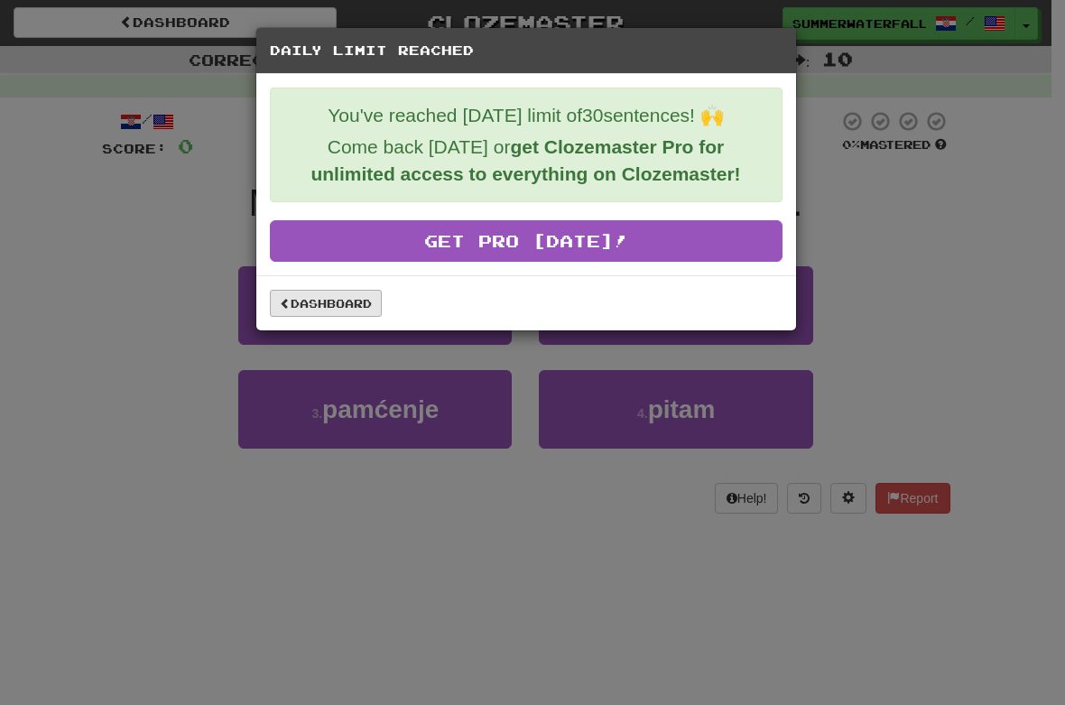
click at [366, 309] on link "Dashboard" at bounding box center [326, 303] width 112 height 27
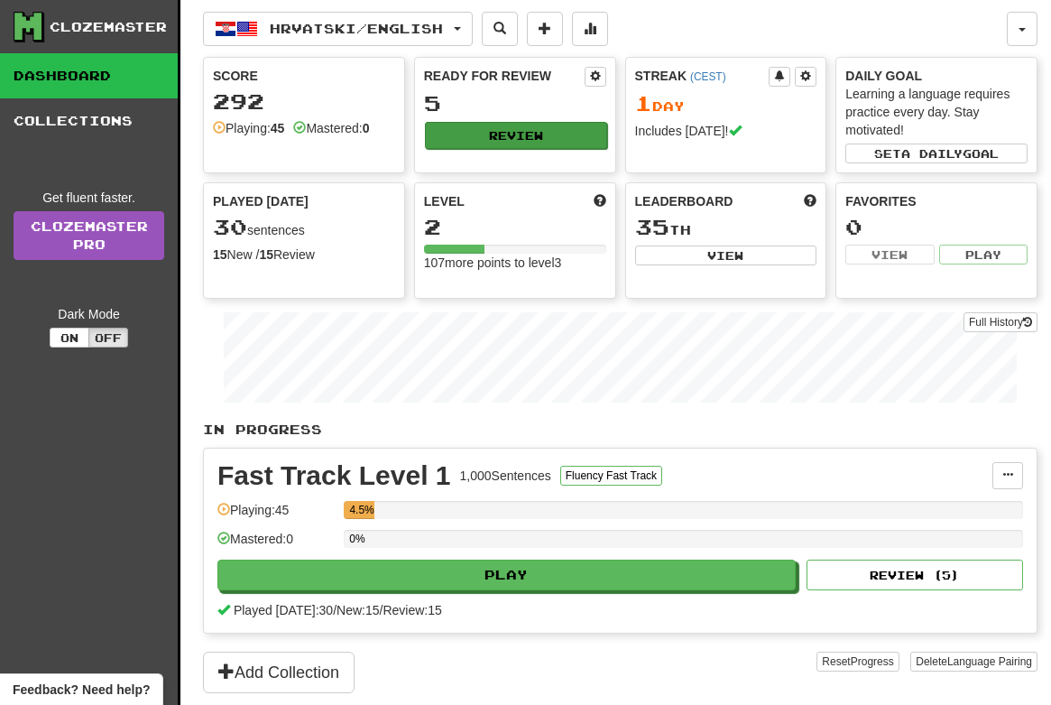
click at [550, 132] on button "Review" at bounding box center [516, 135] width 182 height 27
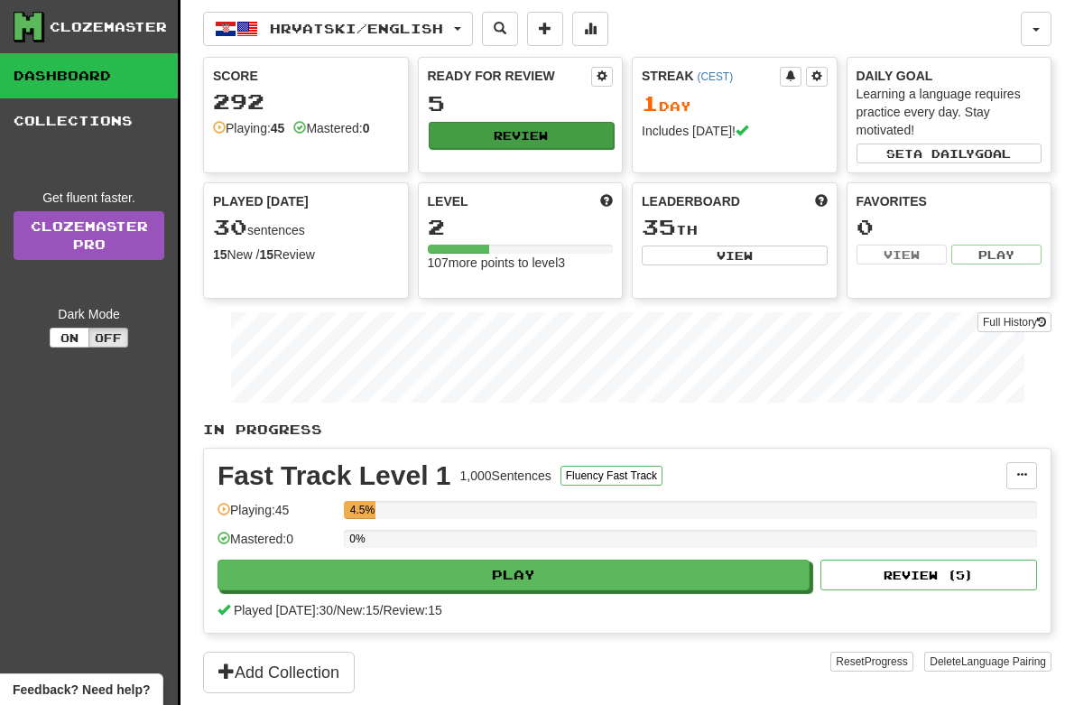
select select "**"
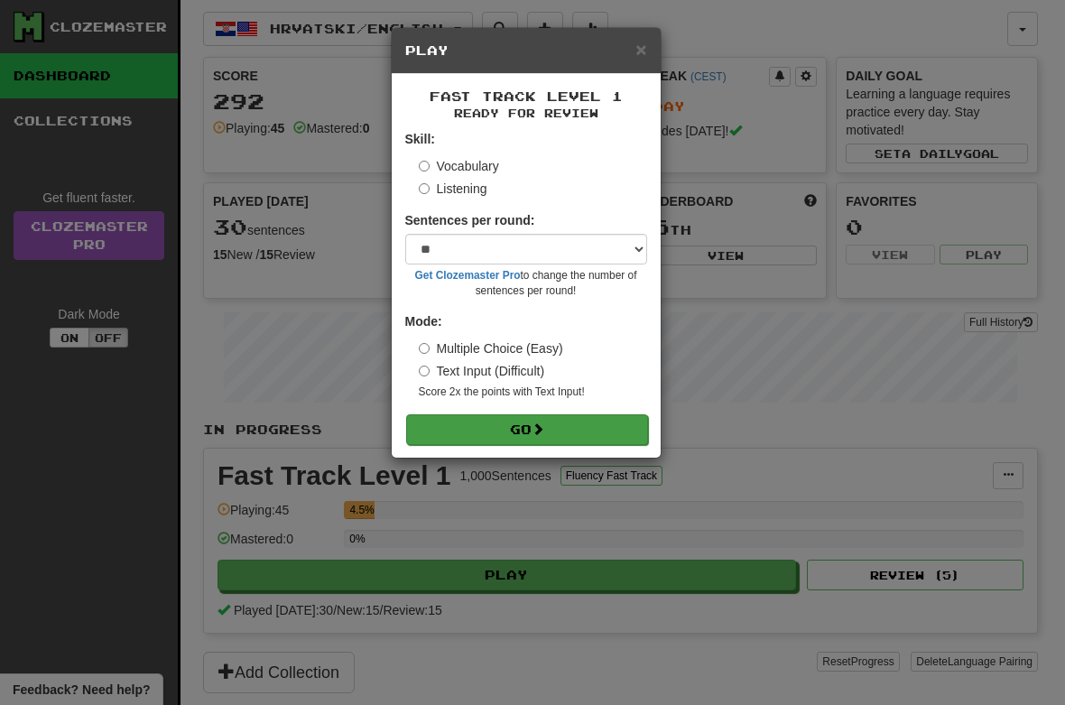
click at [562, 427] on button "Go" at bounding box center [527, 429] width 242 height 31
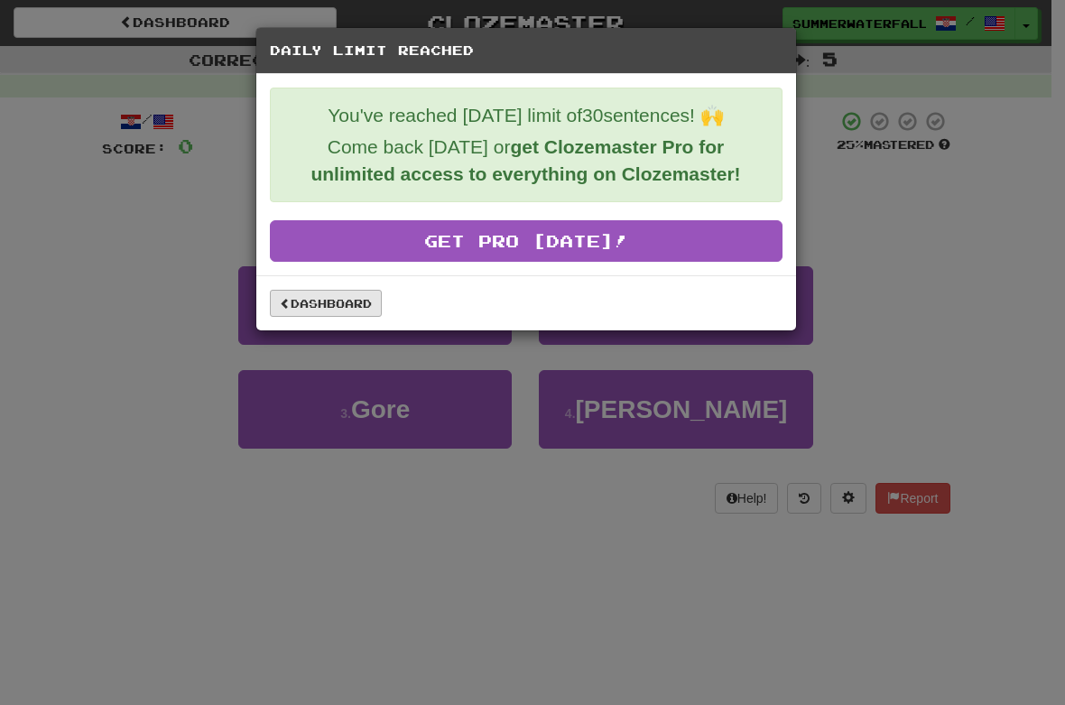
click at [312, 306] on link "Dashboard" at bounding box center [326, 303] width 112 height 27
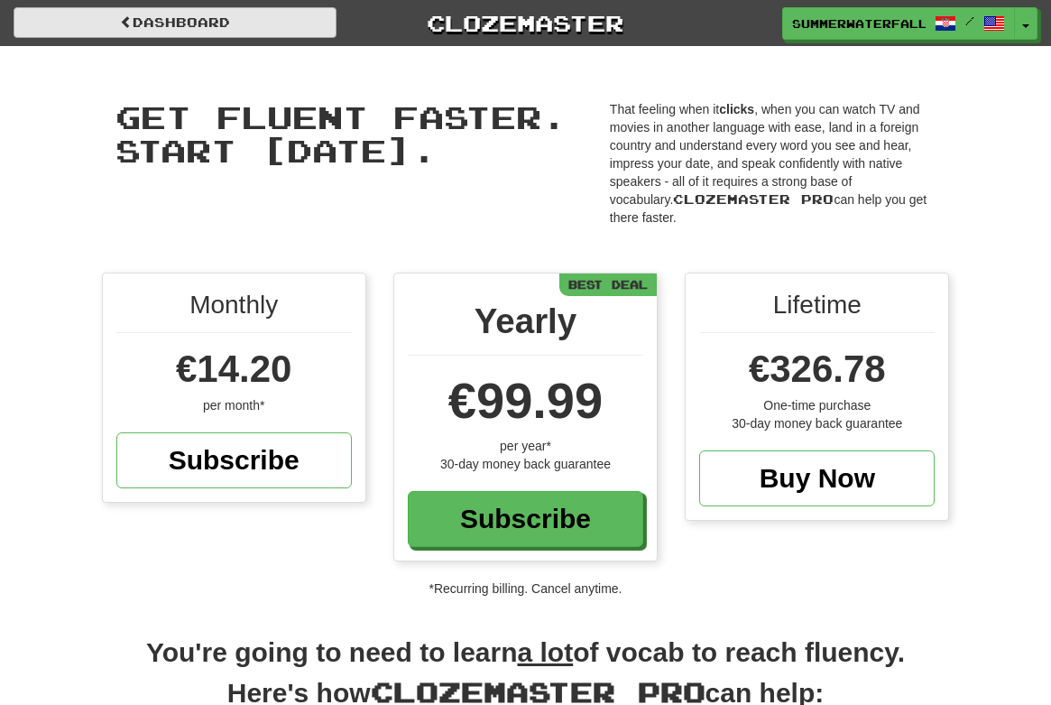
click at [129, 15] on span at bounding box center [126, 21] width 13 height 13
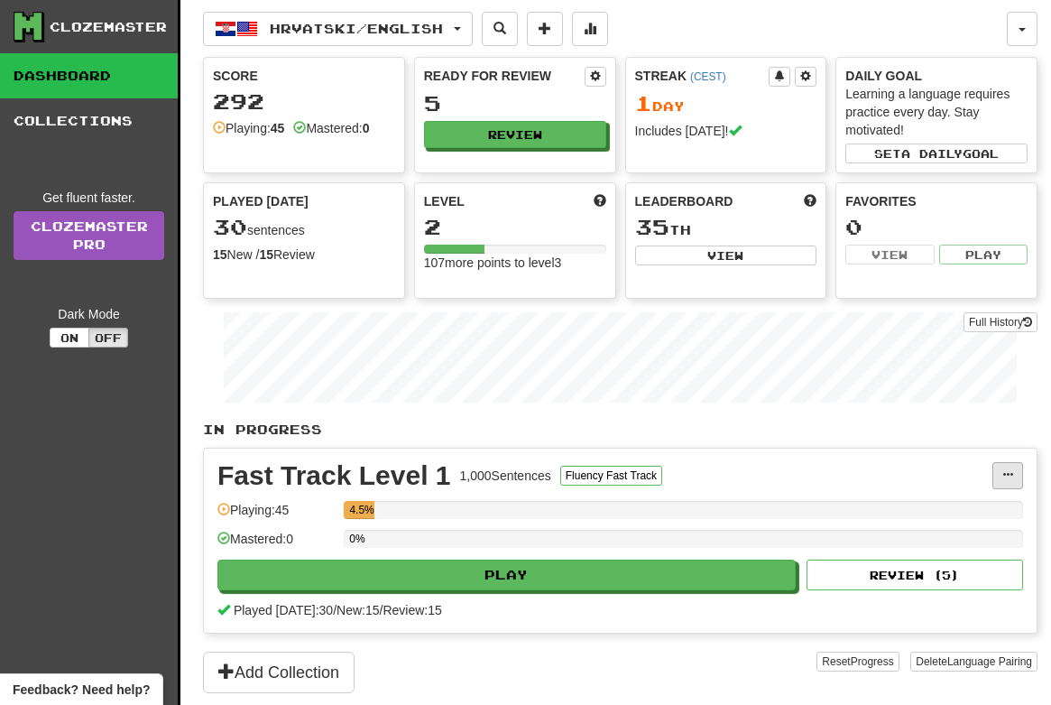
click at [1002, 467] on button at bounding box center [1008, 475] width 31 height 27
click at [945, 509] on span "Manage Sentences" at bounding box center [931, 508] width 109 height 14
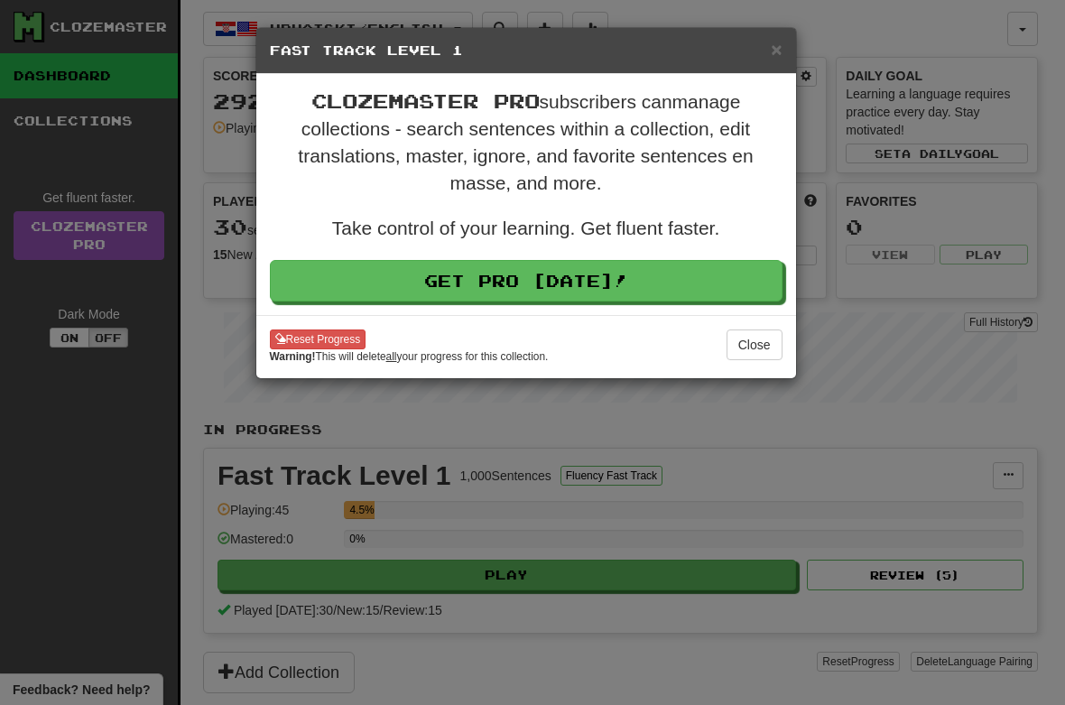
click at [757, 349] on button "Close" at bounding box center [754, 344] width 56 height 31
